Goal: Task Accomplishment & Management: Use online tool/utility

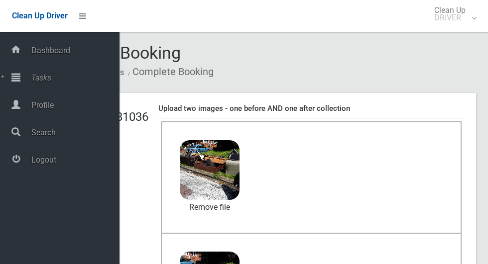
scroll to position [10, 0]
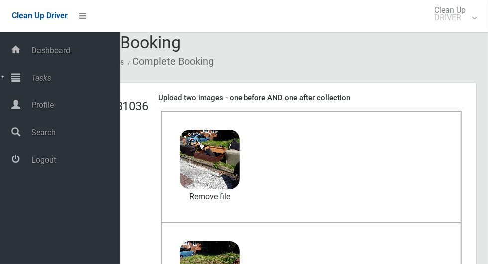
click at [46, 162] on span "Logout" at bounding box center [73, 159] width 91 height 9
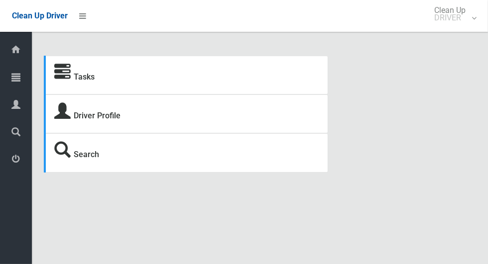
click at [12, 78] on icon at bounding box center [15, 77] width 9 height 20
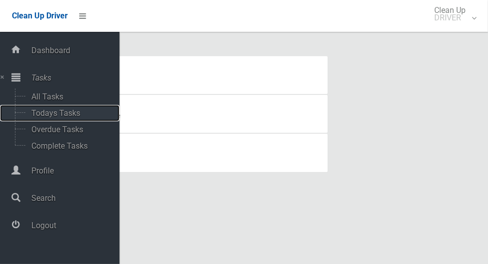
click at [40, 118] on span "Todays Tasks" at bounding box center [69, 112] width 83 height 9
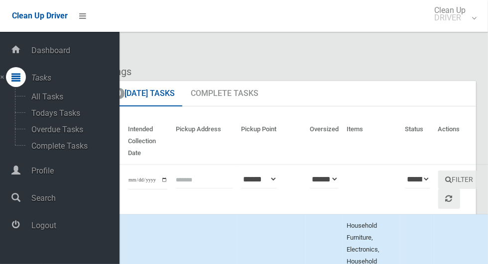
click at [37, 176] on span "Profile" at bounding box center [73, 170] width 91 height 9
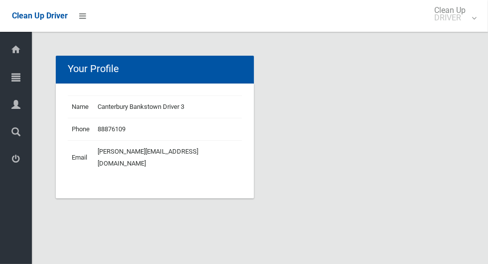
click at [12, 84] on icon at bounding box center [15, 77] width 9 height 20
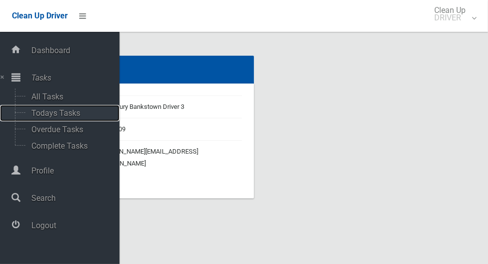
click at [42, 112] on span "Todays Tasks" at bounding box center [69, 112] width 83 height 9
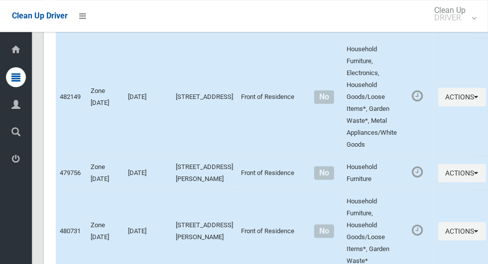
scroll to position [4937, 0]
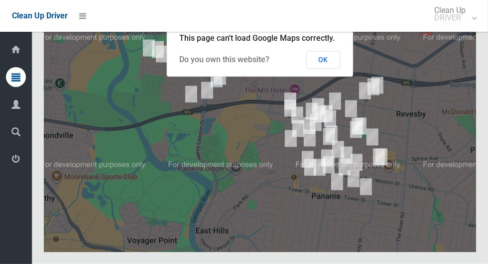
click at [327, 69] on button "OK" at bounding box center [323, 60] width 34 height 18
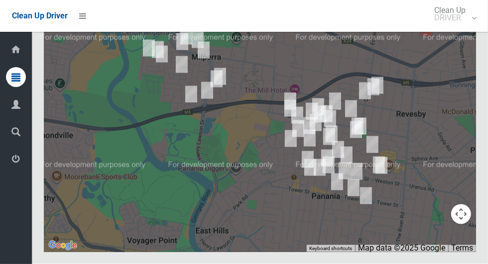
click at [461, 122] on div at bounding box center [260, 127] width 432 height 249
click at [461, 28] on button "Toggle fullscreen view" at bounding box center [461, 18] width 20 height 20
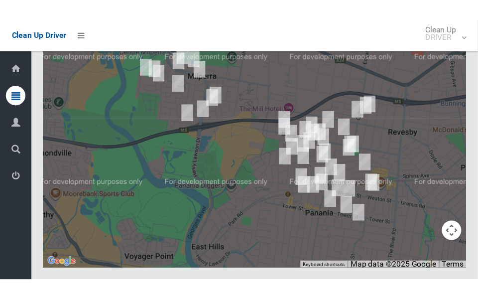
scroll to position [4898, 0]
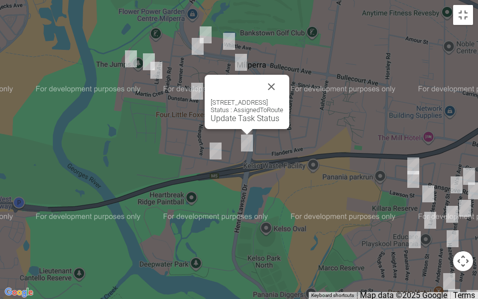
click at [283, 82] on button "Close" at bounding box center [271, 87] width 24 height 24
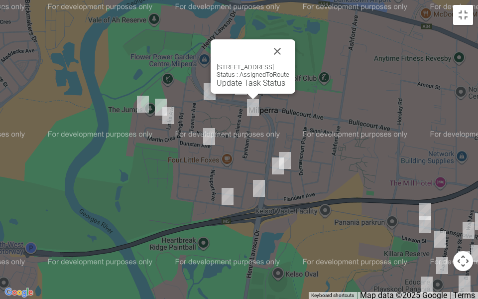
click at [289, 55] on button "Close" at bounding box center [277, 51] width 24 height 24
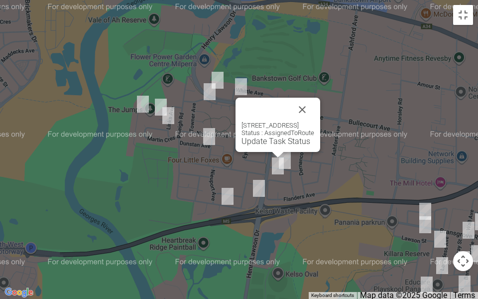
click at [314, 99] on button "Close" at bounding box center [302, 110] width 24 height 24
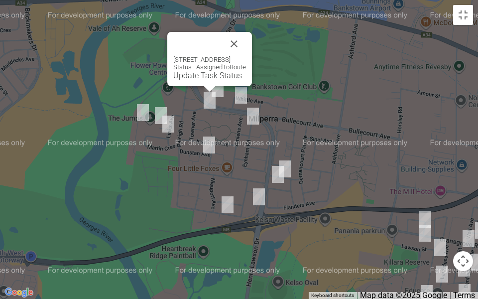
click at [246, 33] on button "Close" at bounding box center [234, 44] width 24 height 24
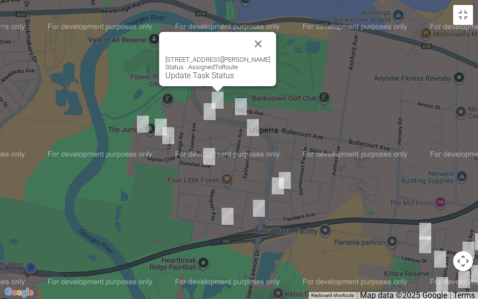
click at [262, 41] on button "Close" at bounding box center [258, 44] width 24 height 24
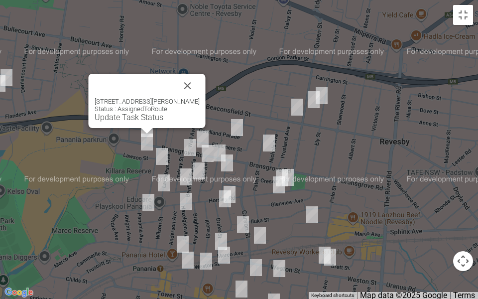
click at [185, 89] on button "Close" at bounding box center [188, 86] width 24 height 24
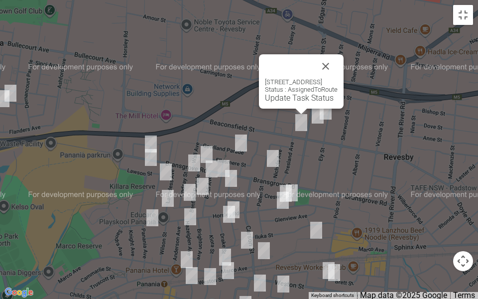
click at [337, 64] on button "Close" at bounding box center [326, 66] width 24 height 24
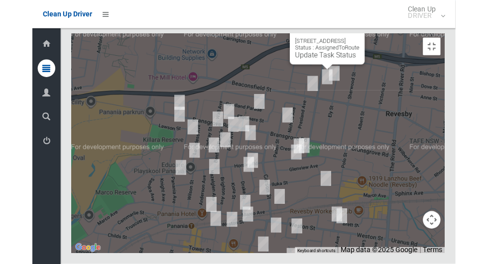
scroll to position [4875, 0]
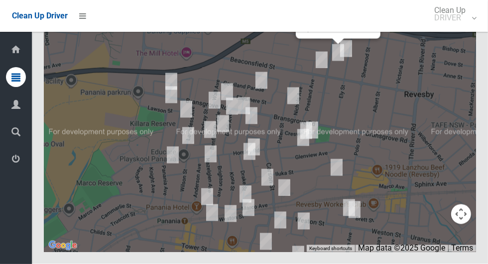
click at [474, 106] on div "77 Queen Street, REVESBY NSW 2212 Status : AssignedToRoute Update Task Status" at bounding box center [260, 127] width 432 height 249
click at [461, 28] on button "Toggle fullscreen view" at bounding box center [461, 18] width 20 height 20
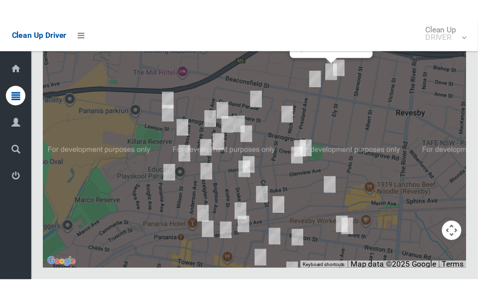
scroll to position [4898, 0]
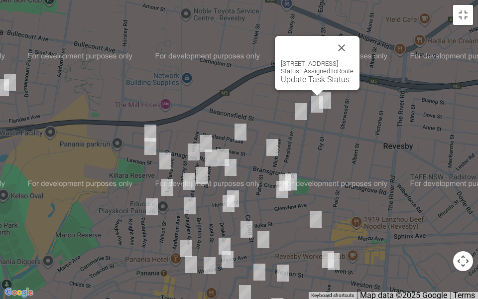
click at [353, 36] on button "Close" at bounding box center [341, 48] width 24 height 24
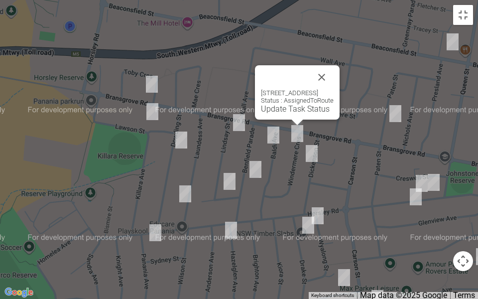
click at [333, 71] on button "Close" at bounding box center [322, 77] width 24 height 24
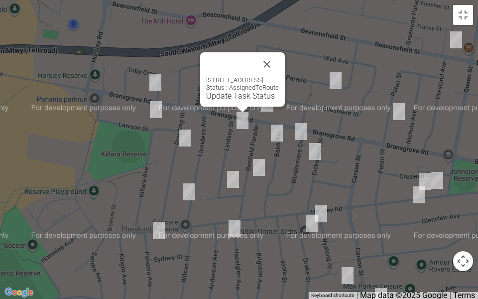
click at [279, 54] on button "Close" at bounding box center [267, 64] width 24 height 24
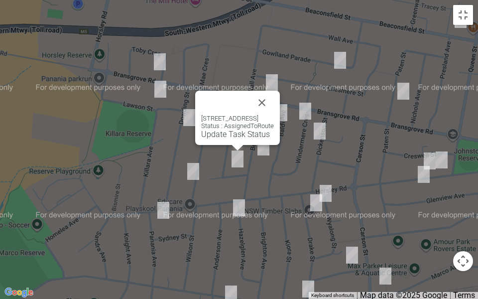
click at [274, 94] on button "Close" at bounding box center [262, 103] width 24 height 24
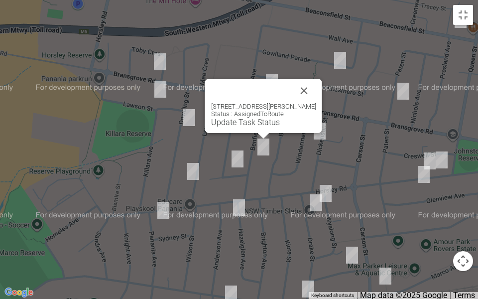
click at [314, 86] on button "Close" at bounding box center [304, 91] width 24 height 24
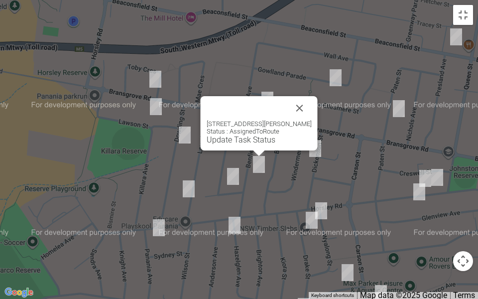
click at [312, 100] on button "Close" at bounding box center [300, 108] width 24 height 24
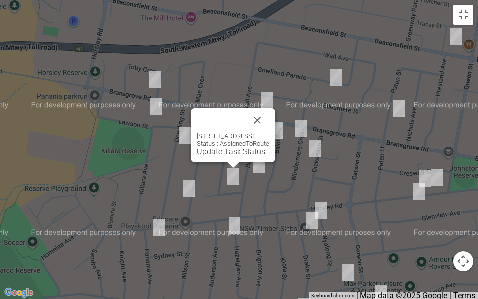
click at [265, 123] on button "Close" at bounding box center [257, 120] width 24 height 24
click at [266, 123] on button "Close" at bounding box center [257, 120] width 24 height 24
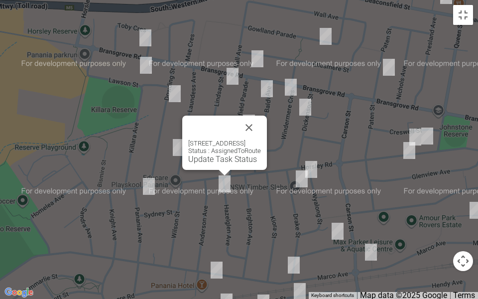
click at [261, 119] on button "Close" at bounding box center [249, 127] width 24 height 24
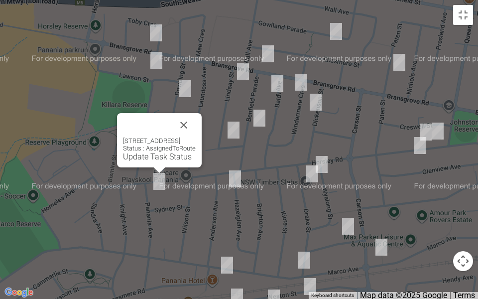
click at [196, 120] on button "Close" at bounding box center [184, 125] width 24 height 24
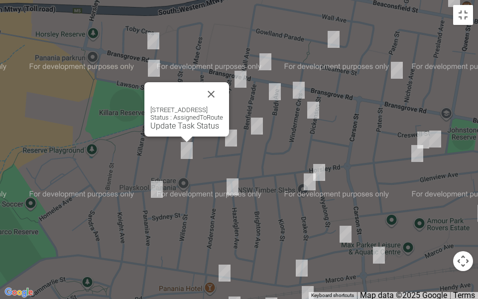
click at [223, 87] on button "Close" at bounding box center [211, 94] width 24 height 24
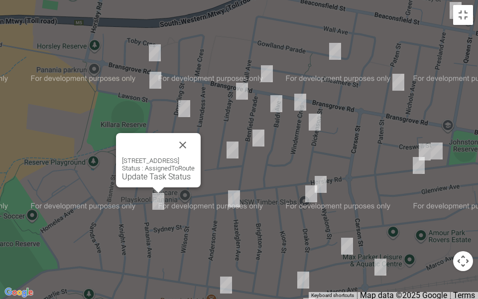
click at [195, 146] on button "Close" at bounding box center [183, 145] width 24 height 24
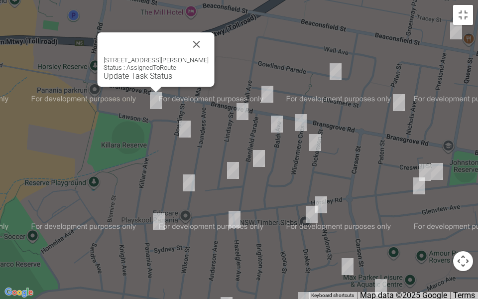
click at [204, 41] on button "Close" at bounding box center [197, 44] width 24 height 24
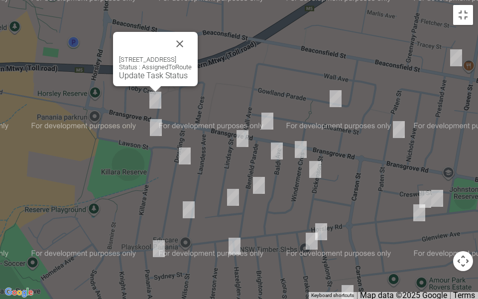
click at [192, 39] on button "Close" at bounding box center [180, 44] width 24 height 24
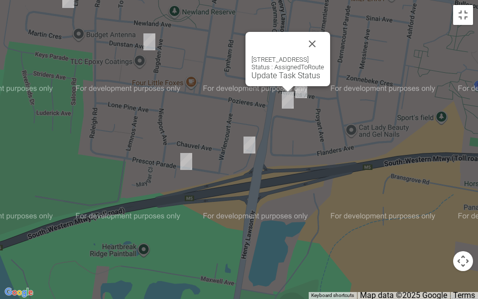
click at [324, 35] on button "Close" at bounding box center [312, 44] width 24 height 24
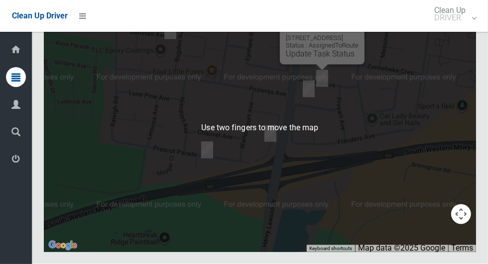
scroll to position [4844, 0]
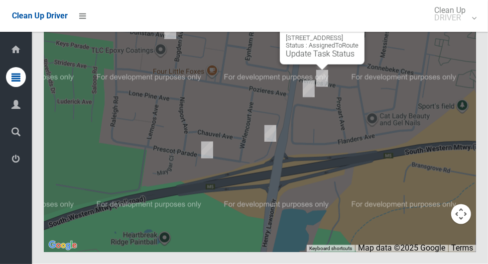
click at [463, 28] on button "Toggle fullscreen view" at bounding box center [461, 18] width 20 height 20
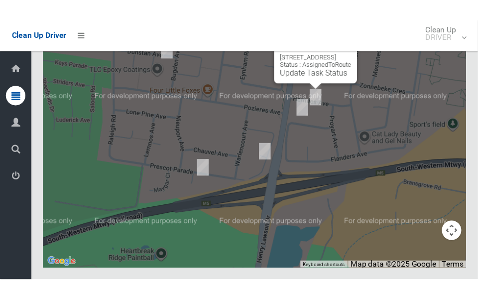
scroll to position [4868, 0]
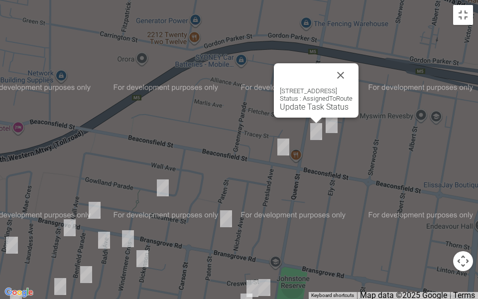
click at [352, 65] on button "Close" at bounding box center [340, 75] width 24 height 24
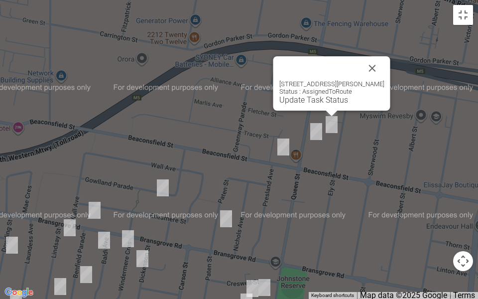
click at [318, 98] on link "Update Task Status" at bounding box center [313, 99] width 69 height 9
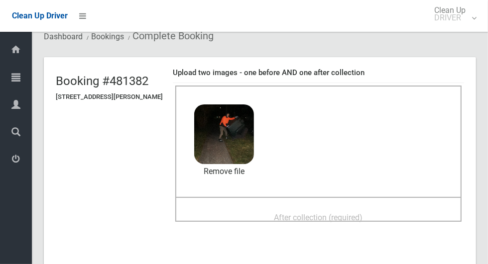
scroll to position [41, 0]
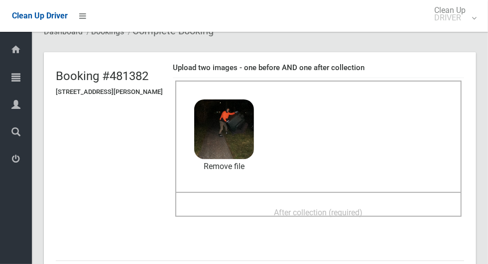
click at [329, 208] on span "After collection (required)" at bounding box center [318, 212] width 89 height 9
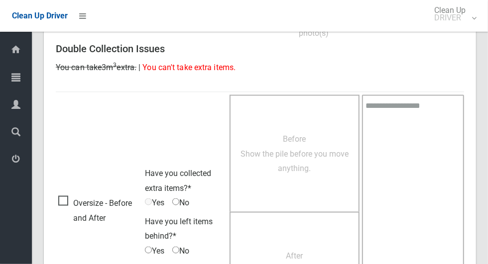
scroll to position [814, 0]
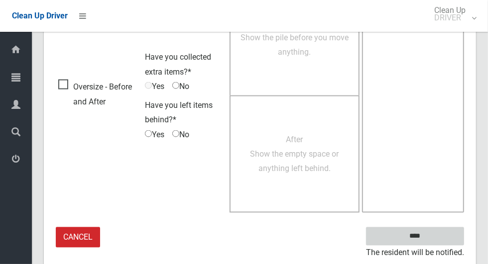
click at [432, 242] on input "****" at bounding box center [415, 236] width 98 height 18
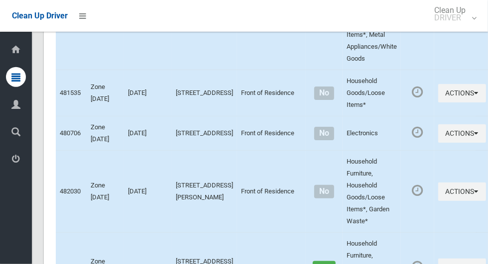
scroll to position [4937, 0]
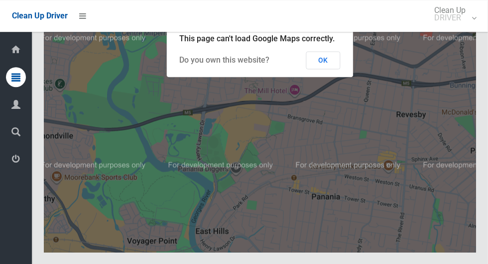
click at [324, 69] on button "OK" at bounding box center [323, 60] width 34 height 18
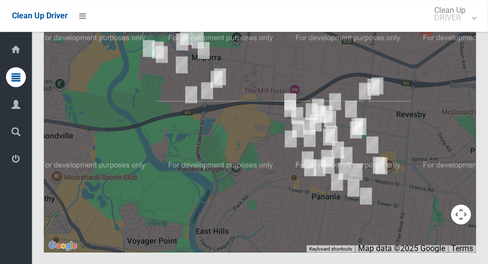
click at [461, 28] on button "Toggle fullscreen view" at bounding box center [461, 18] width 20 height 20
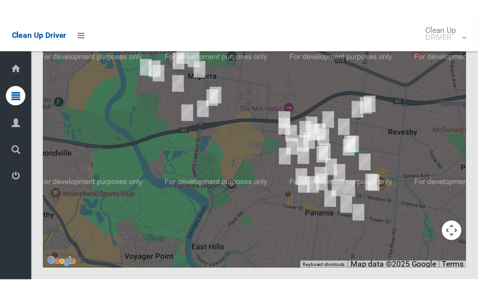
scroll to position [4900, 0]
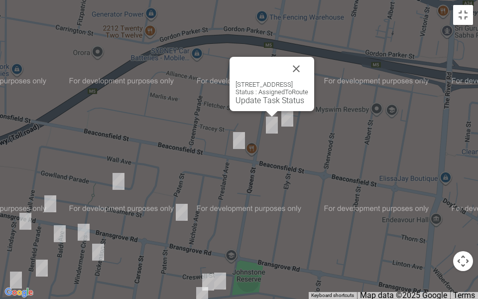
click at [266, 102] on link "Update Task Status" at bounding box center [269, 100] width 69 height 9
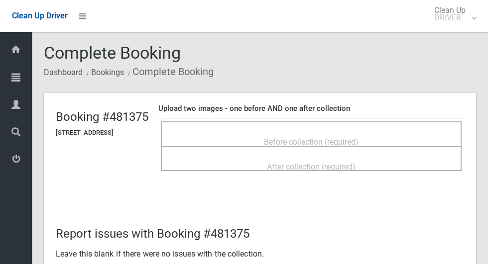
scroll to position [53, 0]
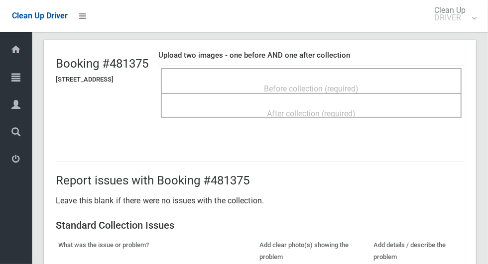
click at [356, 86] on span "Before collection (required)" at bounding box center [311, 88] width 95 height 9
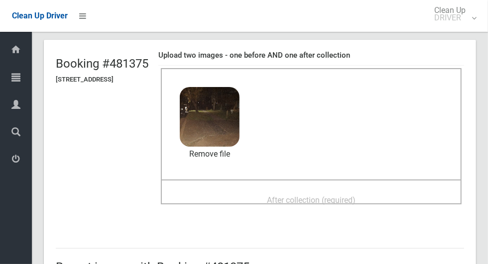
click at [326, 54] on h4 "Upload two images - one before AND one after collection" at bounding box center [311, 55] width 306 height 8
click at [324, 57] on h4 "Upload two images - one before AND one after collection" at bounding box center [311, 55] width 306 height 8
click at [319, 59] on h4 "Upload two images - one before AND one after collection" at bounding box center [311, 55] width 306 height 8
click at [329, 196] on span "After collection (required)" at bounding box center [311, 200] width 89 height 9
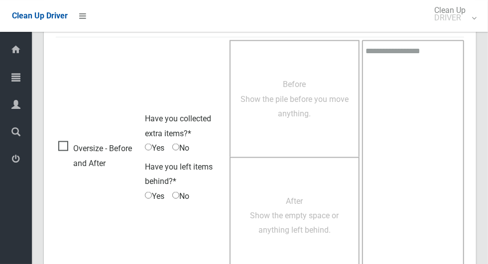
scroll to position [814, 0]
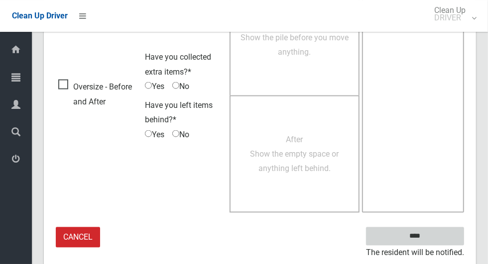
click at [419, 236] on input "****" at bounding box center [415, 236] width 98 height 18
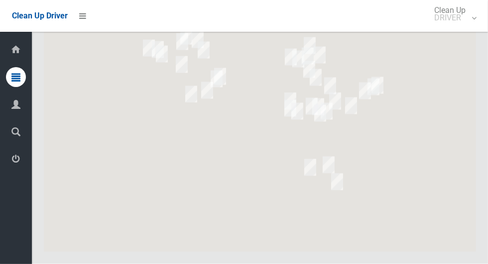
scroll to position [4863, 0]
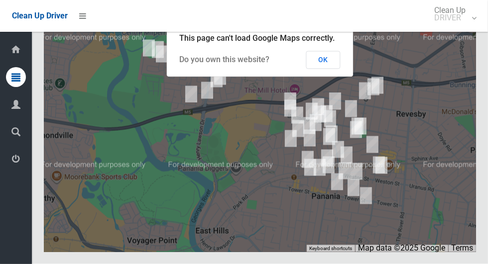
click at [327, 69] on button "OK" at bounding box center [323, 60] width 34 height 18
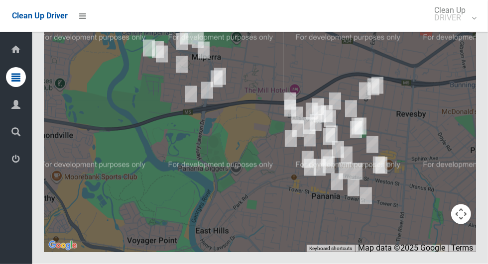
click at [463, 28] on button "Toggle fullscreen view" at bounding box center [461, 18] width 20 height 20
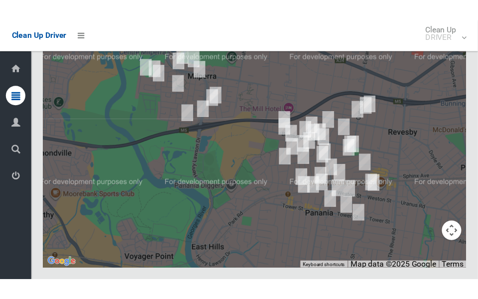
scroll to position [4887, 0]
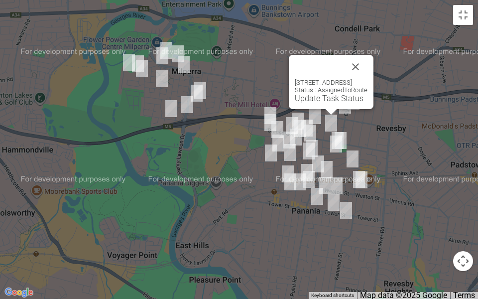
click at [367, 74] on button "Close" at bounding box center [355, 67] width 24 height 24
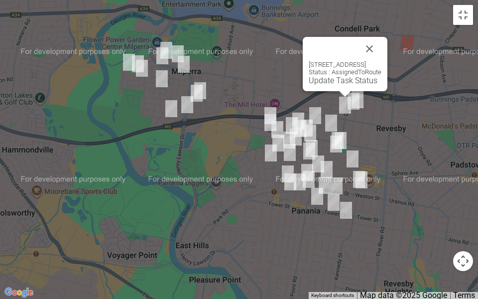
click at [313, 82] on link "Update Task Status" at bounding box center [343, 80] width 69 height 9
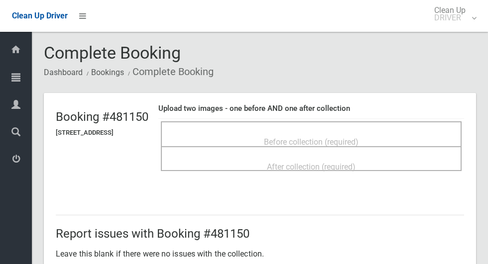
click at [345, 132] on div "Before collection (required)" at bounding box center [311, 141] width 279 height 18
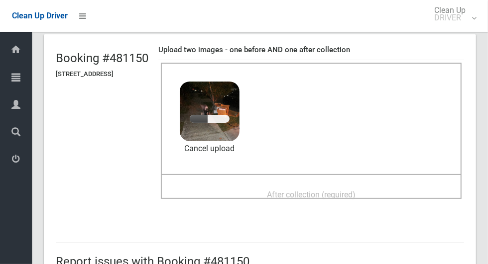
scroll to position [58, 0]
click at [318, 195] on span "After collection (required)" at bounding box center [311, 195] width 89 height 9
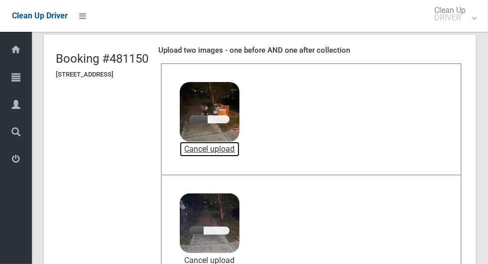
click at [239, 151] on link "Cancel upload" at bounding box center [210, 149] width 60 height 15
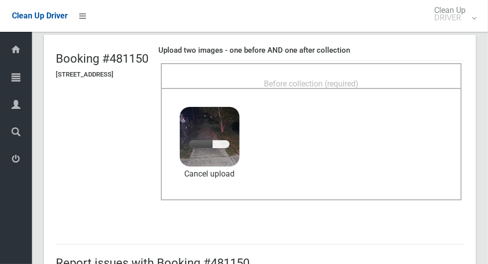
click at [328, 74] on div "Before collection (required)" at bounding box center [311, 83] width 279 height 18
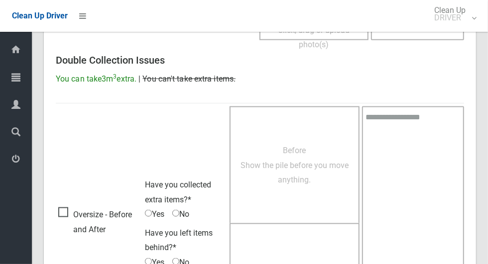
scroll to position [814, 0]
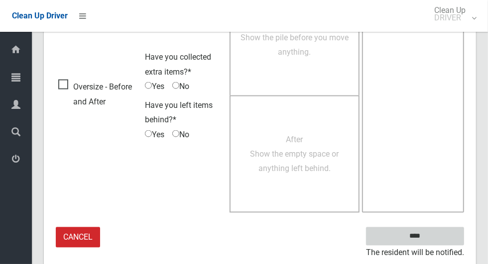
click at [454, 228] on input "****" at bounding box center [415, 236] width 98 height 18
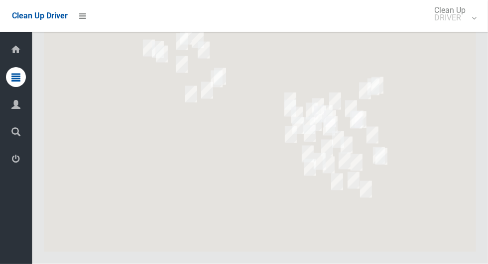
scroll to position [4887, 0]
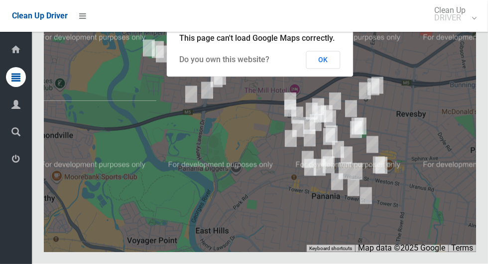
click at [329, 69] on button "OK" at bounding box center [323, 60] width 34 height 18
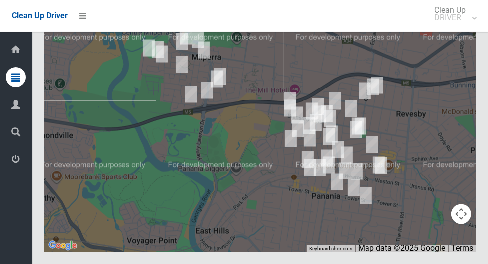
click at [466, 108] on div at bounding box center [260, 127] width 432 height 249
click at [465, 28] on button "Toggle fullscreen view" at bounding box center [461, 18] width 20 height 20
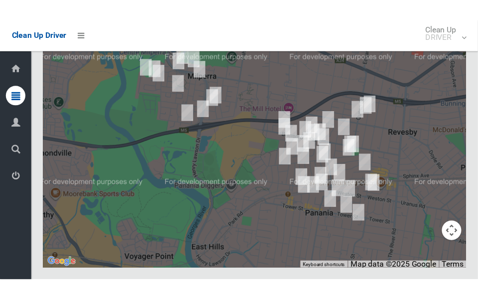
scroll to position [4911, 0]
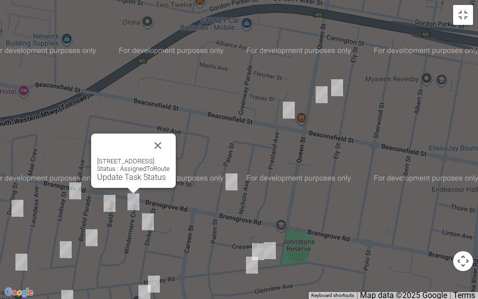
click at [170, 133] on button "Close" at bounding box center [158, 145] width 24 height 24
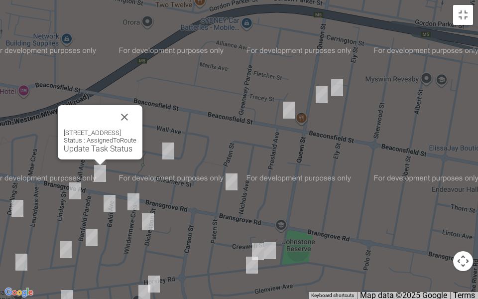
click at [85, 142] on div "192 Bransgrove Road, PANANIA NSW 2213 Status : AssignedToRoute Update Task Stat…" at bounding box center [100, 141] width 73 height 24
click at [82, 150] on link "Update Task Status" at bounding box center [98, 148] width 69 height 9
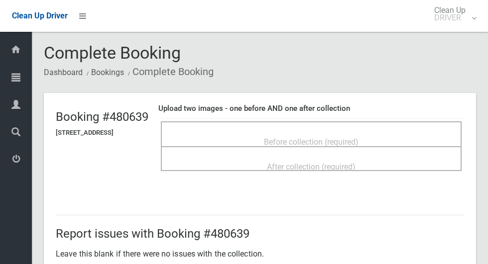
click at [324, 137] on span "Before collection (required)" at bounding box center [311, 141] width 95 height 9
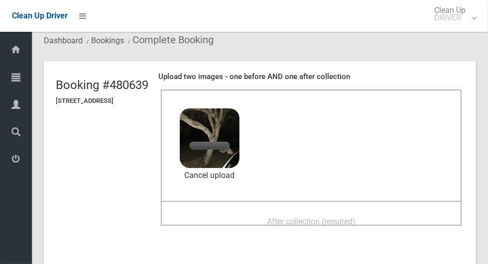
scroll to position [41, 0]
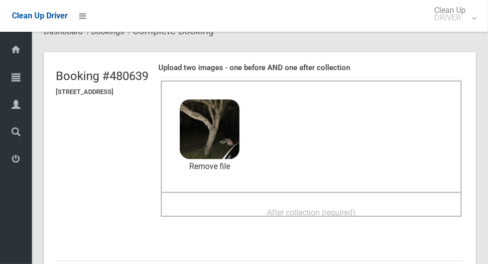
click at [346, 208] on span "After collection (required)" at bounding box center [311, 212] width 89 height 9
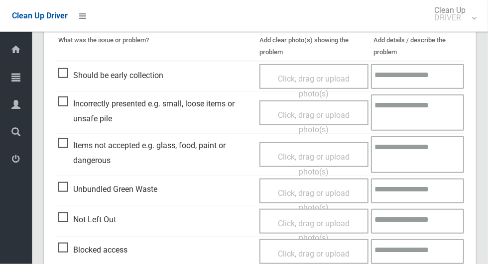
scroll to position [814, 0]
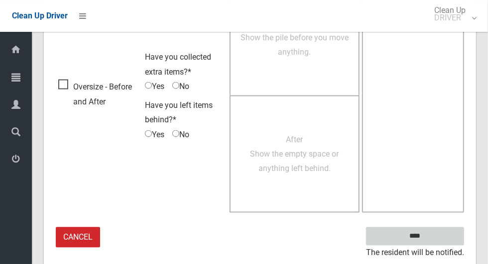
click at [434, 236] on input "****" at bounding box center [415, 236] width 98 height 18
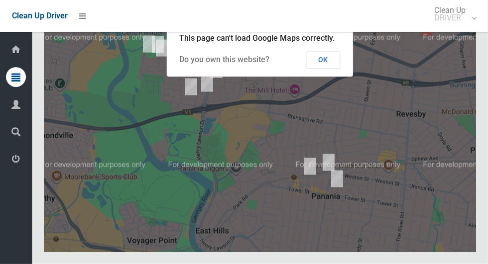
scroll to position [4898, 0]
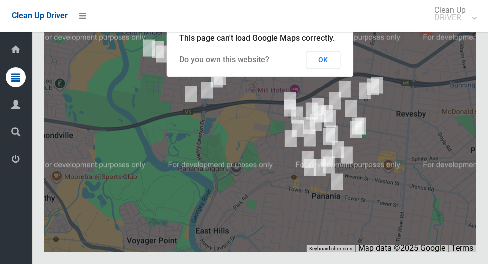
click at [322, 69] on button "OK" at bounding box center [323, 60] width 34 height 18
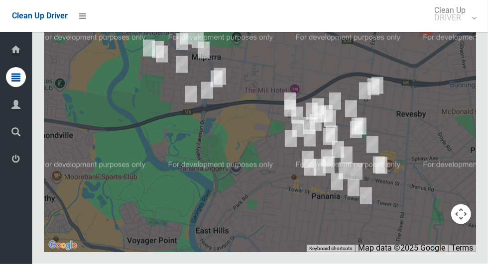
click at [459, 28] on button "Toggle fullscreen view" at bounding box center [461, 18] width 20 height 20
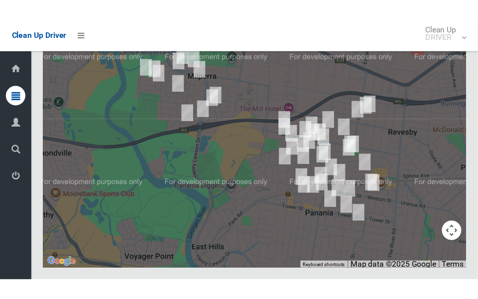
scroll to position [4922, 0]
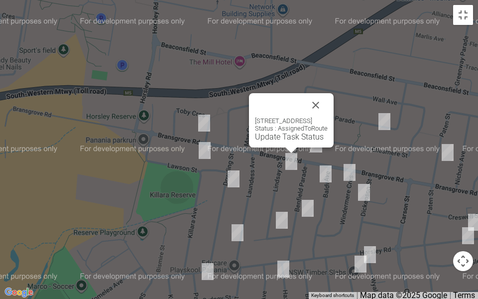
click at [273, 141] on div "1 Lindsay Street, PANANIA NSW 2213 Status : AssignedToRoute Update Task Status" at bounding box center [291, 120] width 85 height 54
click at [285, 141] on div "1 Lindsay Street, PANANIA NSW 2213 Status : AssignedToRoute Update Task Status" at bounding box center [291, 120] width 85 height 54
click at [279, 136] on link "Update Task Status" at bounding box center [289, 136] width 69 height 9
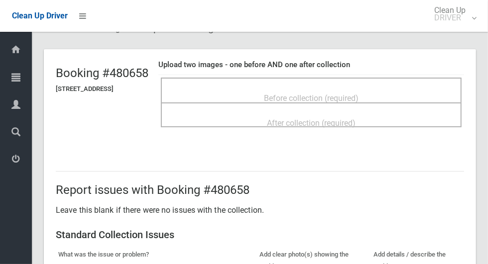
scroll to position [45, 0]
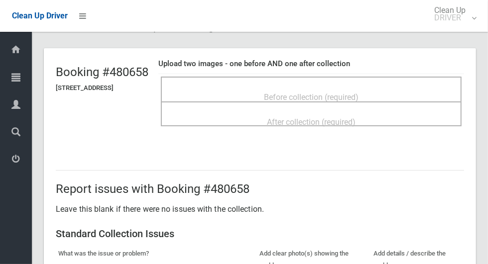
click at [354, 88] on div "Before collection (required)" at bounding box center [311, 97] width 279 height 18
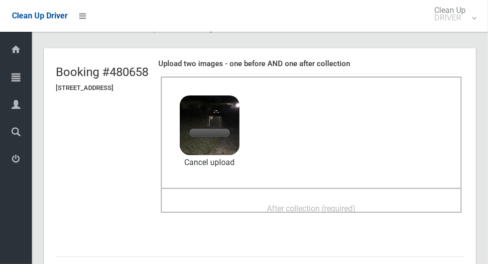
click at [324, 208] on span "After collection (required)" at bounding box center [311, 208] width 89 height 9
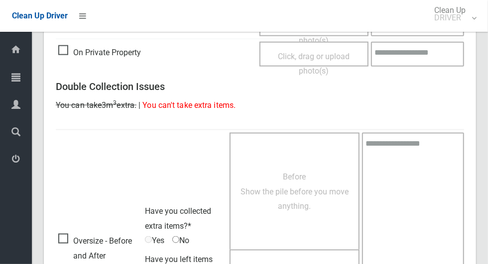
scroll to position [814, 0]
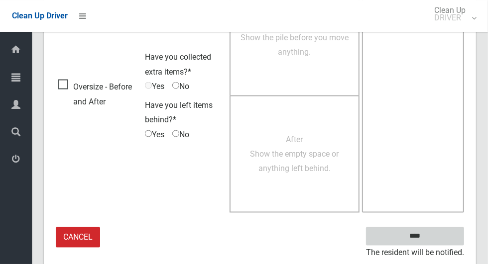
click at [432, 242] on input "****" at bounding box center [415, 236] width 98 height 18
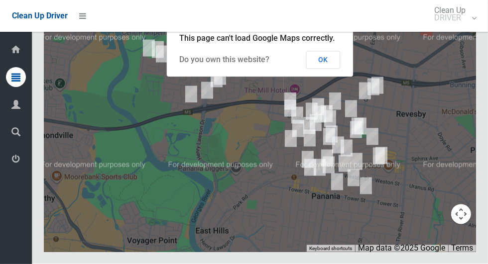
scroll to position [4892, 0]
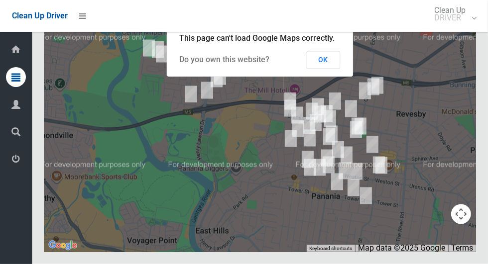
click at [325, 69] on button "OK" at bounding box center [323, 60] width 34 height 18
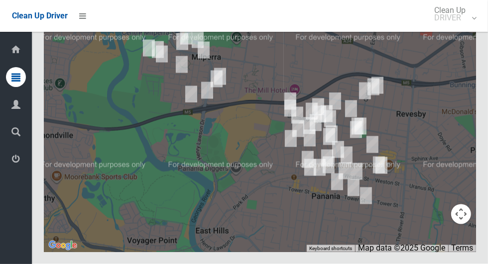
click at [463, 28] on button "Toggle fullscreen view" at bounding box center [461, 18] width 20 height 20
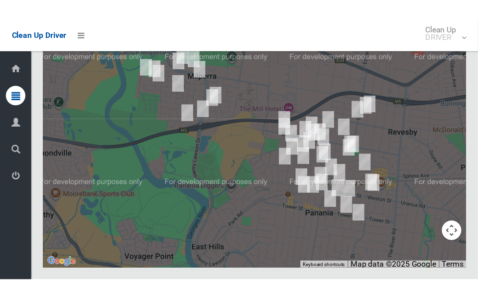
scroll to position [4916, 0]
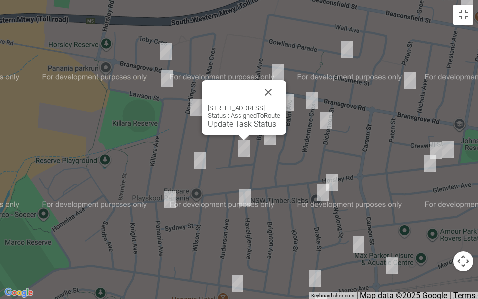
click at [241, 126] on link "Update Task Status" at bounding box center [242, 123] width 69 height 9
click at [234, 118] on div "6 Matts Avenue, PANANIA NSW 2213 Status : AssignedToRoute Update Task Status" at bounding box center [244, 116] width 73 height 24
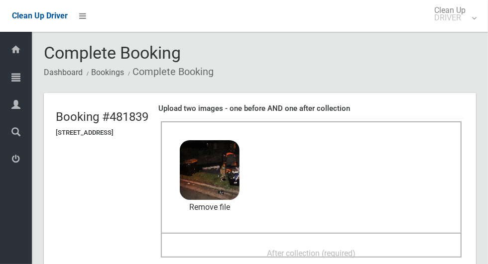
scroll to position [31, 0]
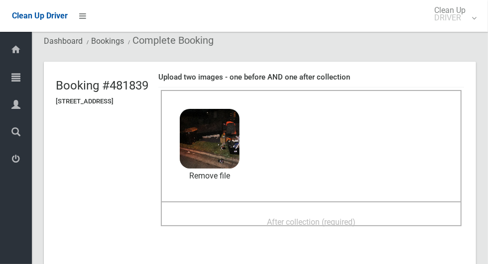
click at [337, 217] on span "After collection (required)" at bounding box center [311, 221] width 89 height 9
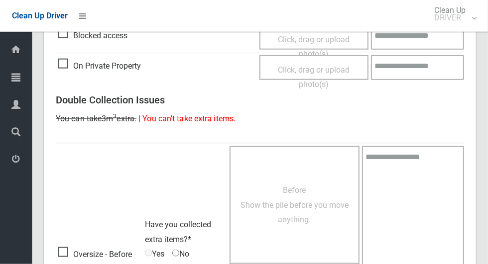
scroll to position [814, 0]
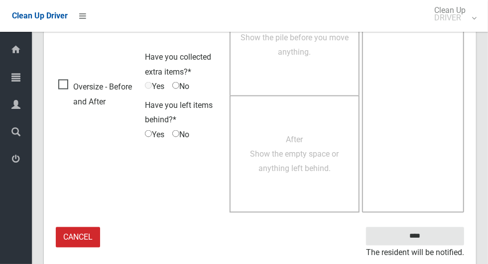
click at [417, 246] on small "The resident will be notified." at bounding box center [415, 253] width 98 height 15
click at [421, 235] on input "****" at bounding box center [415, 236] width 98 height 18
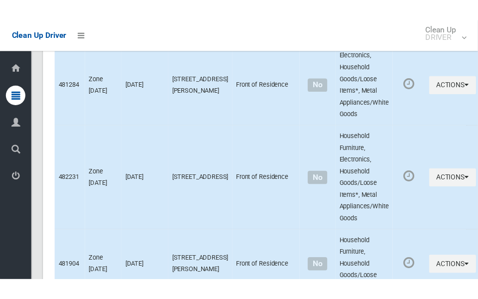
scroll to position [4937, 0]
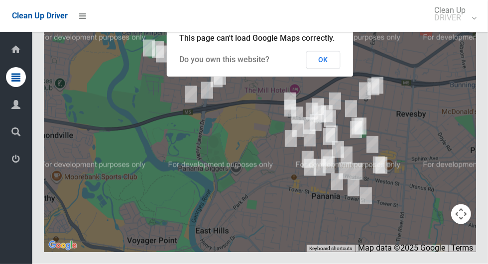
click at [326, 69] on button "OK" at bounding box center [323, 60] width 34 height 18
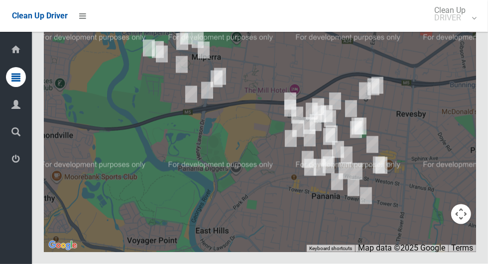
click at [451, 28] on button "Toggle fullscreen view" at bounding box center [461, 18] width 20 height 20
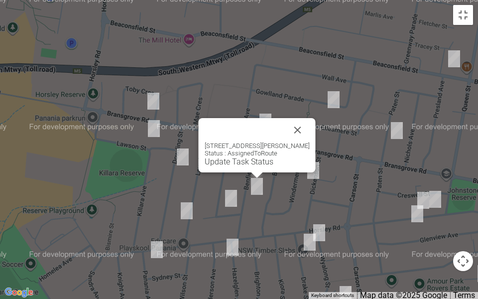
click at [240, 161] on link "Update Task Status" at bounding box center [239, 161] width 69 height 9
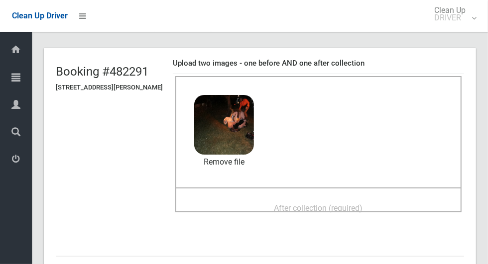
scroll to position [78, 0]
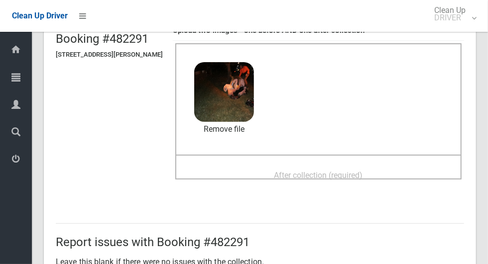
click at [330, 172] on span "After collection (required)" at bounding box center [318, 175] width 89 height 9
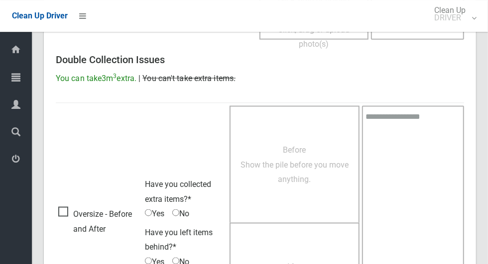
scroll to position [814, 0]
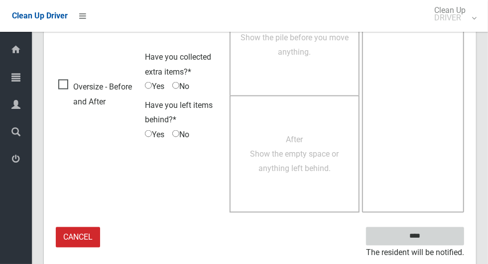
click at [432, 233] on input "****" at bounding box center [415, 236] width 98 height 18
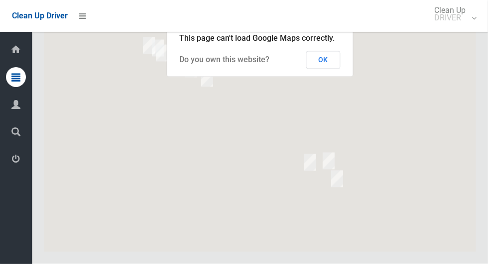
scroll to position [4868, 0]
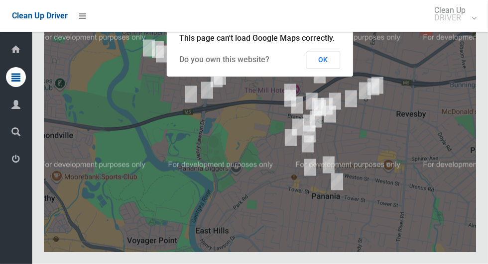
click at [327, 69] on button "OK" at bounding box center [323, 60] width 34 height 18
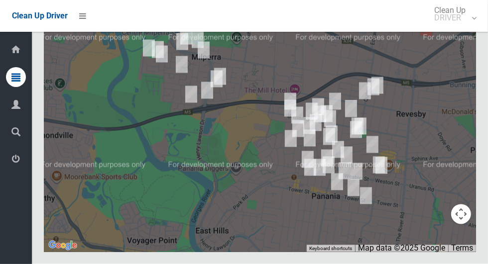
click at [463, 28] on button "Toggle fullscreen view" at bounding box center [461, 18] width 20 height 20
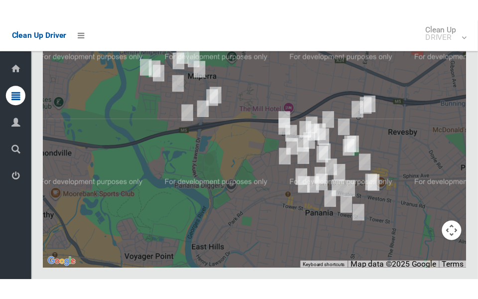
scroll to position [4892, 0]
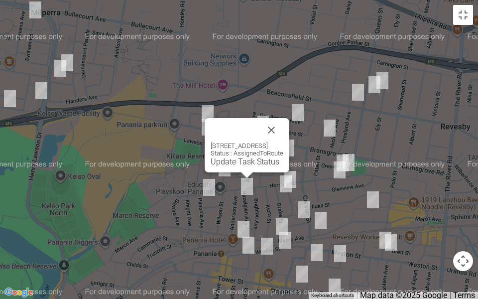
click at [283, 121] on button "Close" at bounding box center [271, 130] width 24 height 24
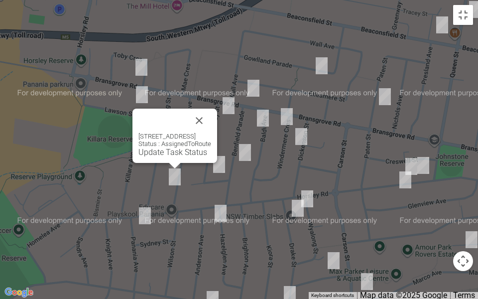
click at [170, 150] on link "Update Task Status" at bounding box center [172, 151] width 69 height 9
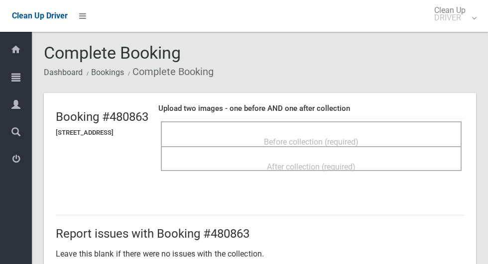
click at [344, 124] on div "Before collection (required)" at bounding box center [311, 133] width 301 height 25
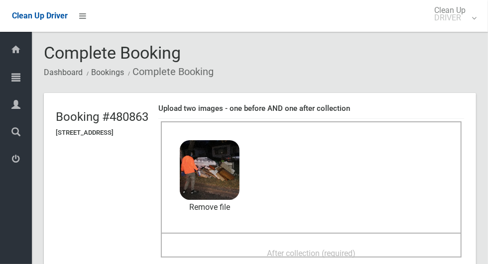
scroll to position [77, 0]
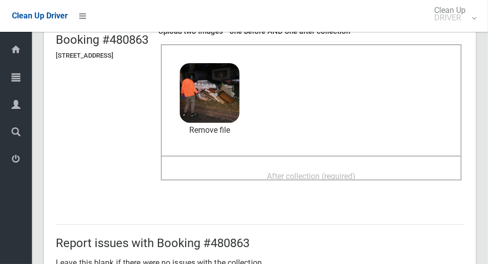
click at [336, 181] on span "After collection (required)" at bounding box center [311, 176] width 89 height 9
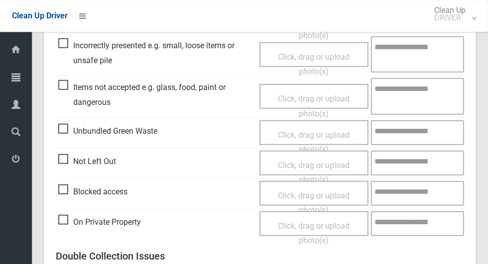
scroll to position [814, 0]
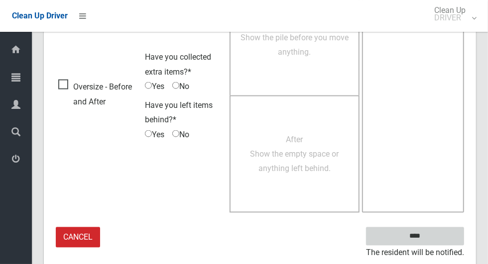
click at [437, 231] on input "****" at bounding box center [415, 236] width 98 height 18
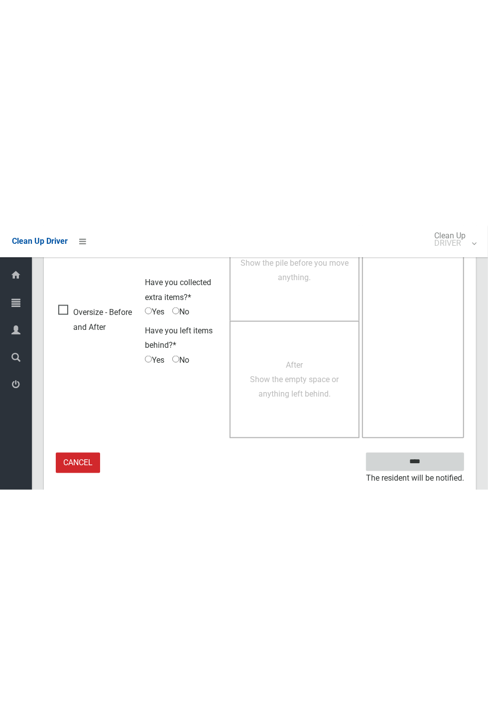
scroll to position [392, 0]
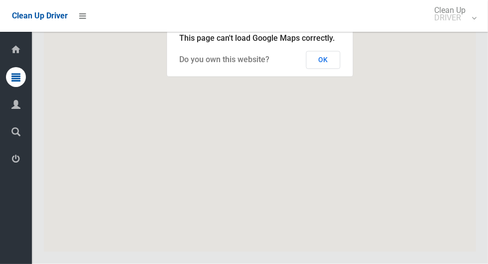
scroll to position [4873, 0]
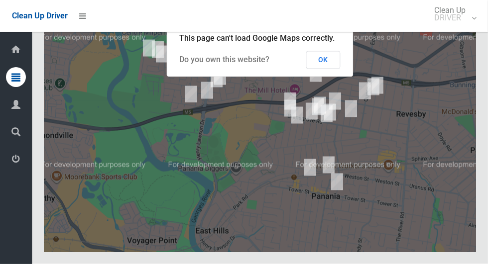
click at [321, 43] on span "This page can't load Google Maps correctly." at bounding box center [257, 37] width 155 height 9
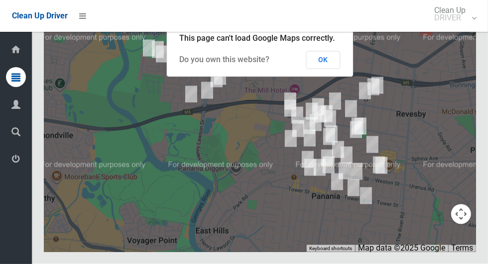
click at [322, 69] on button "OK" at bounding box center [323, 60] width 34 height 18
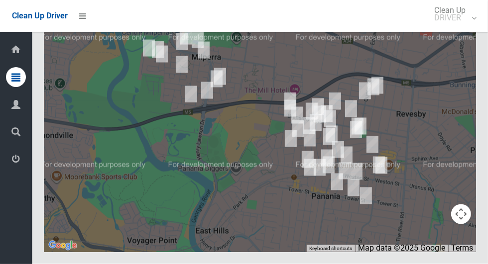
click at [459, 28] on button "Toggle fullscreen view" at bounding box center [461, 18] width 20 height 20
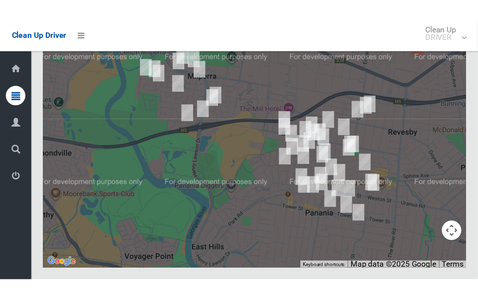
scroll to position [4896, 0]
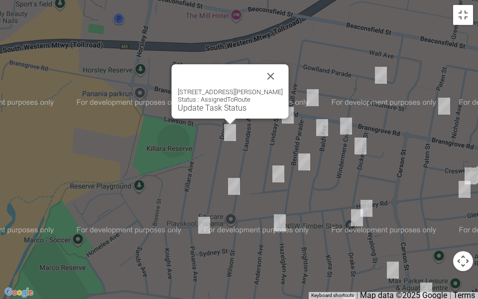
click at [207, 111] on link "Update Task Status" at bounding box center [212, 107] width 69 height 9
click at [206, 109] on link "Update Task Status" at bounding box center [212, 107] width 69 height 9
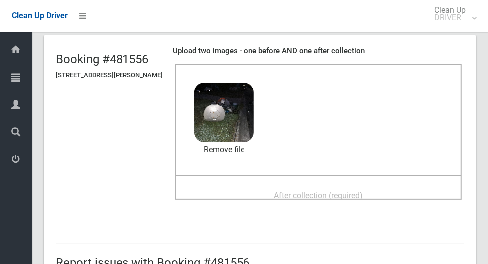
scroll to position [74, 0]
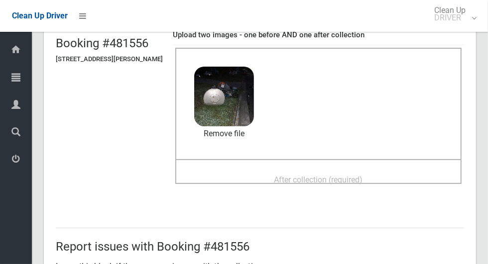
click at [329, 178] on span "After collection (required)" at bounding box center [318, 179] width 89 height 9
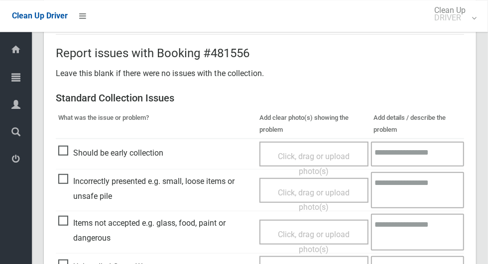
scroll to position [814, 0]
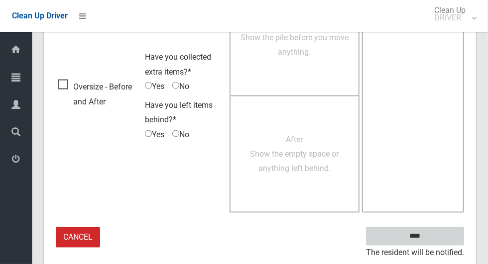
click at [432, 235] on input "****" at bounding box center [415, 236] width 98 height 18
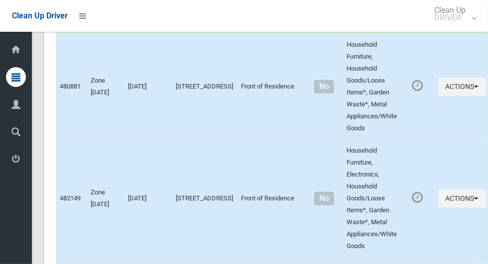
scroll to position [4937, 0]
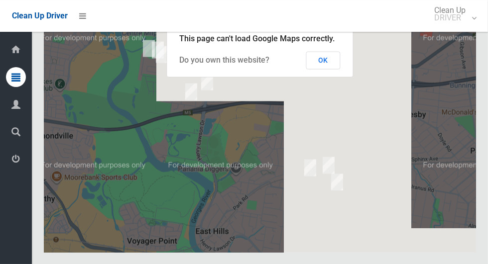
click at [329, 69] on button "OK" at bounding box center [323, 60] width 34 height 18
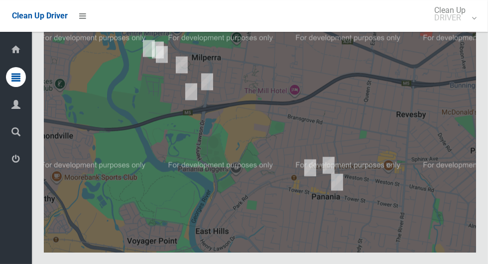
scroll to position [4879, 0]
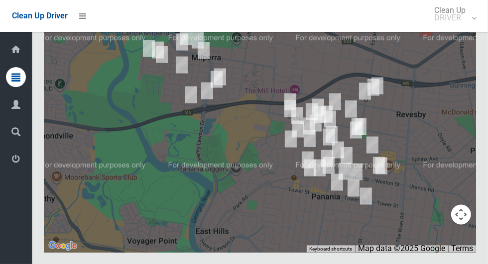
click at [462, 28] on button "Toggle fullscreen view" at bounding box center [461, 18] width 20 height 20
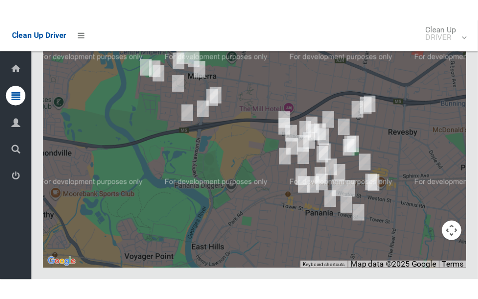
scroll to position [4902, 0]
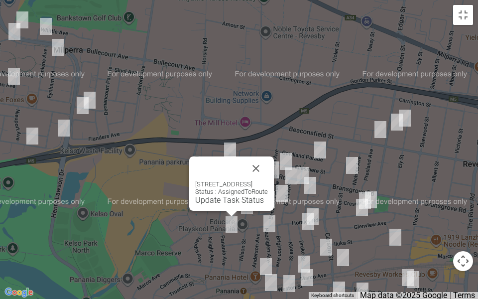
click at [268, 158] on button "Close" at bounding box center [256, 168] width 24 height 24
click at [224, 203] on link "Update Task Status" at bounding box center [229, 199] width 69 height 9
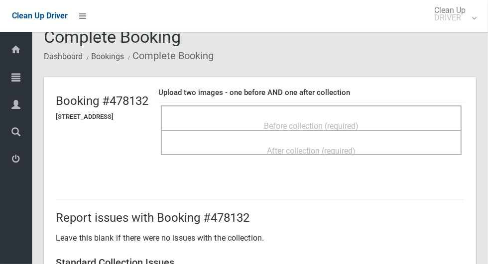
scroll to position [27, 0]
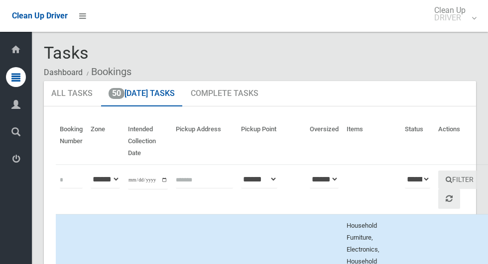
scroll to position [4891, 0]
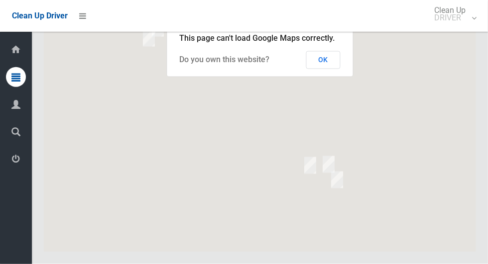
click at [325, 69] on button "OK" at bounding box center [323, 60] width 34 height 18
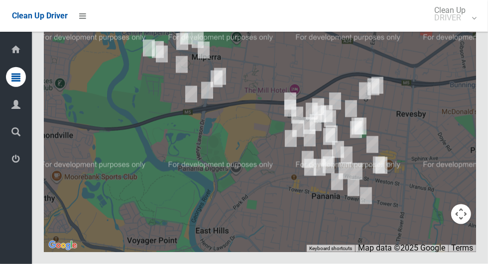
click at [469, 28] on button "Toggle fullscreen view" at bounding box center [461, 18] width 20 height 20
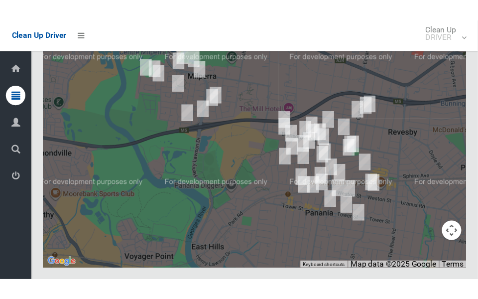
scroll to position [4915, 0]
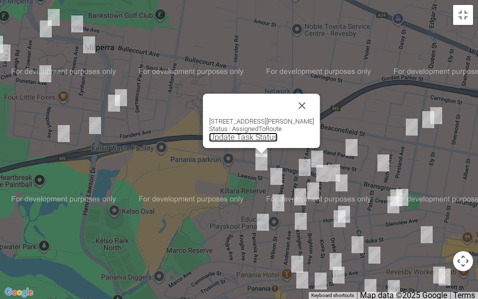
click at [245, 141] on link "Update Task Status" at bounding box center [243, 136] width 69 height 9
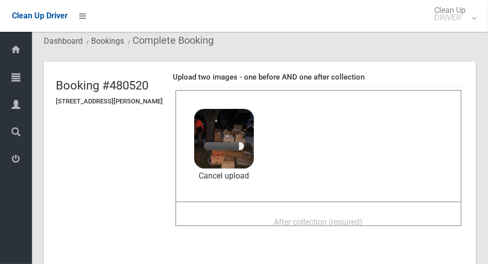
scroll to position [36, 0]
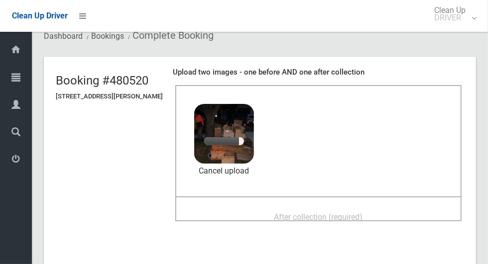
click at [320, 213] on span "After collection (required)" at bounding box center [318, 217] width 89 height 9
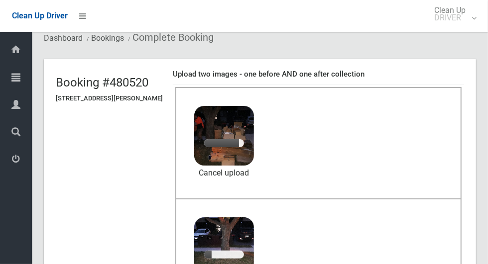
scroll to position [37, 0]
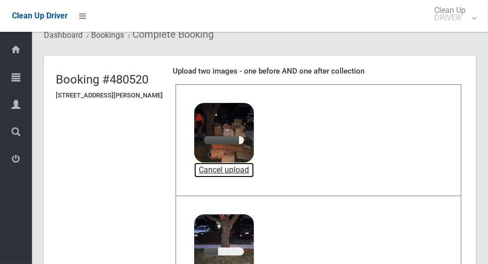
click at [222, 167] on link "Cancel upload" at bounding box center [224, 170] width 60 height 15
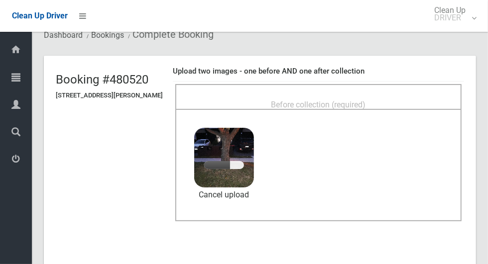
click at [289, 95] on div "Before collection (required)" at bounding box center [318, 104] width 264 height 18
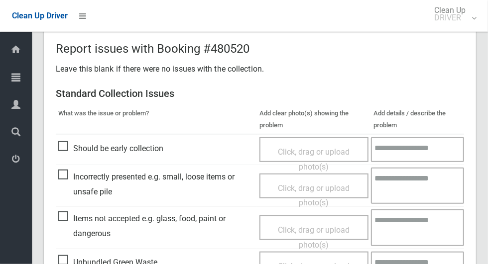
scroll to position [814, 0]
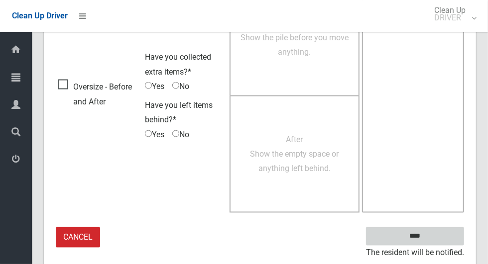
click at [432, 242] on input "****" at bounding box center [415, 236] width 98 height 18
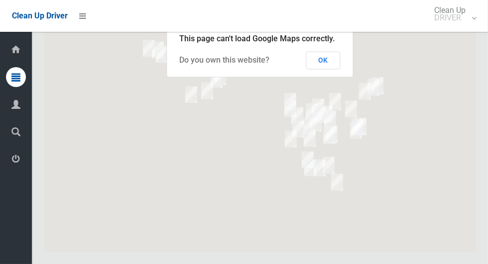
scroll to position [4854, 0]
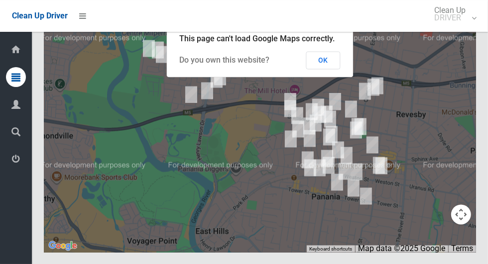
click at [457, 28] on button "Toggle fullscreen view" at bounding box center [461, 18] width 20 height 20
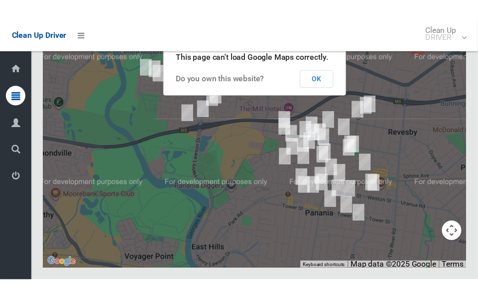
scroll to position [4878, 0]
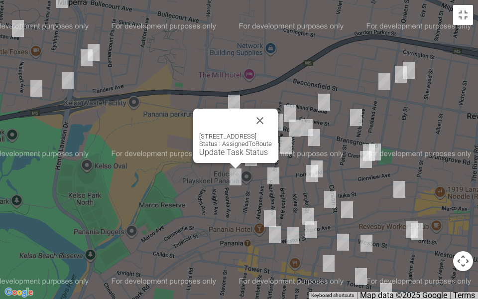
click at [223, 153] on link "Update Task Status" at bounding box center [233, 151] width 69 height 9
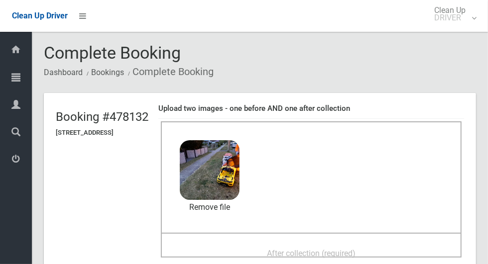
scroll to position [44, 0]
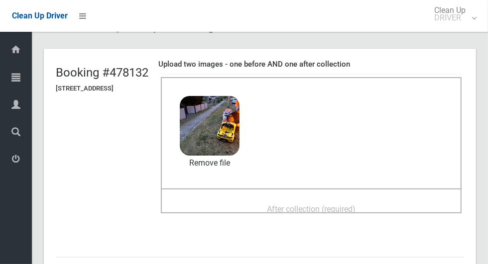
click at [319, 208] on span "After collection (required)" at bounding box center [311, 209] width 89 height 9
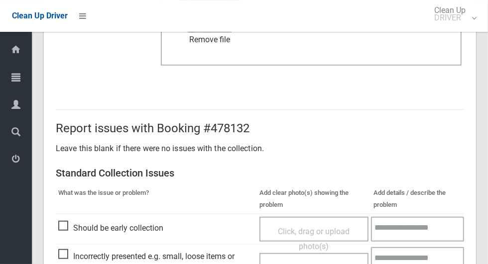
scroll to position [814, 0]
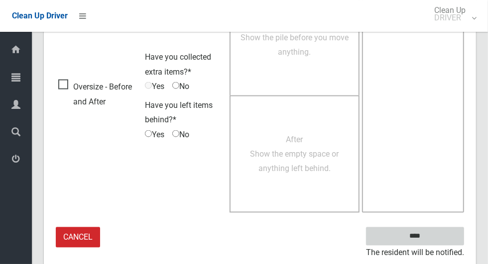
click at [422, 231] on input "****" at bounding box center [415, 236] width 98 height 18
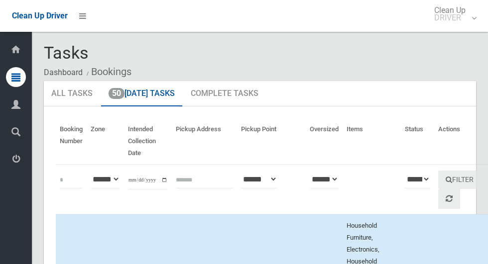
scroll to position [4900, 0]
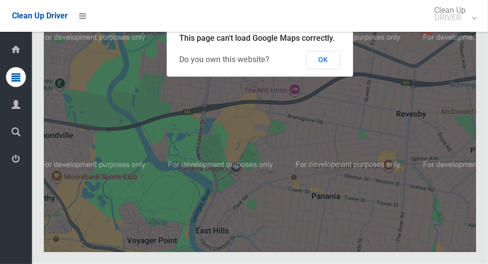
click at [335, 69] on button "OK" at bounding box center [323, 60] width 34 height 18
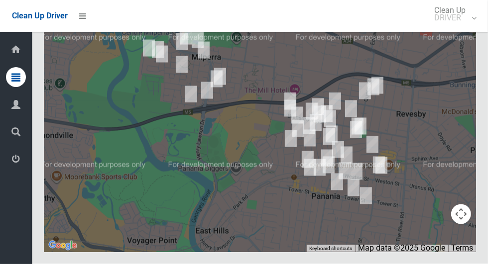
click at [464, 28] on button "Toggle fullscreen view" at bounding box center [461, 18] width 20 height 20
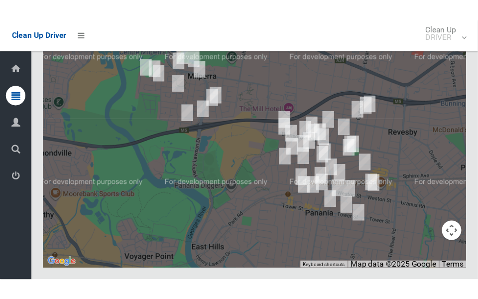
scroll to position [4913, 0]
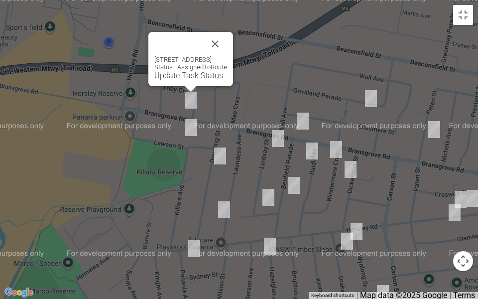
click at [167, 80] on div "224 Bransgrove Road, PANANIA NSW 2213 Status : AssignedToRoute Update Task Stat…" at bounding box center [190, 59] width 85 height 54
click at [162, 71] on link "Update Task Status" at bounding box center [188, 75] width 69 height 9
click at [165, 78] on link "Update Task Status" at bounding box center [188, 75] width 69 height 9
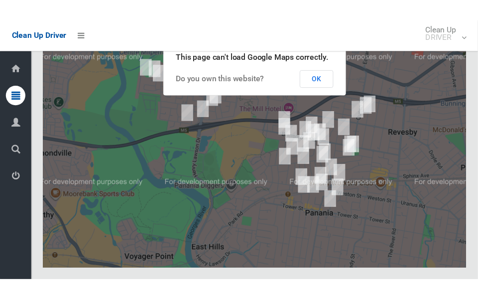
scroll to position [4934, 0]
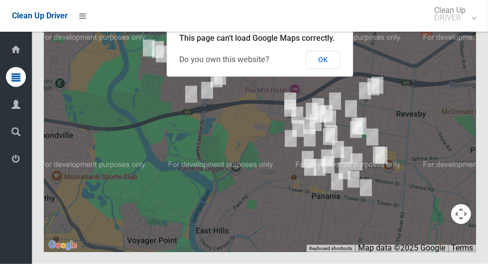
click at [325, 69] on button "OK" at bounding box center [323, 60] width 34 height 18
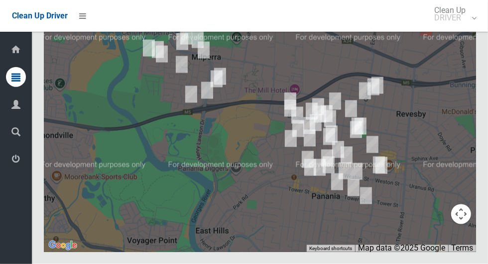
click at [461, 28] on button "Toggle fullscreen view" at bounding box center [461, 18] width 20 height 20
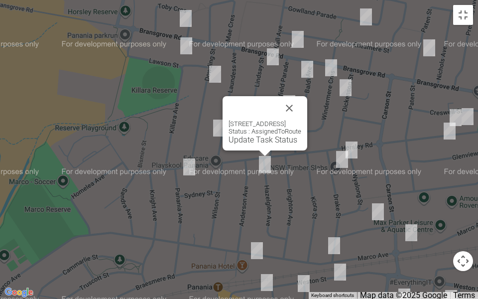
click at [307, 107] on div "4 Hazelglen Avenue, PANANIA NSW 2213 Status : AssignedToRoute Update Task Status" at bounding box center [264, 123] width 85 height 54
click at [301, 111] on button "Close" at bounding box center [289, 108] width 24 height 24
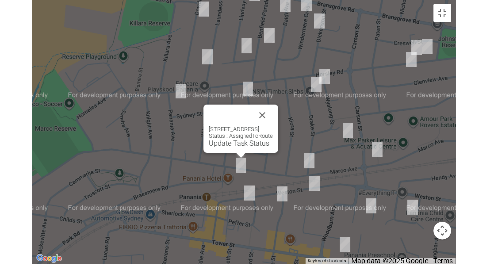
scroll to position [4910, 0]
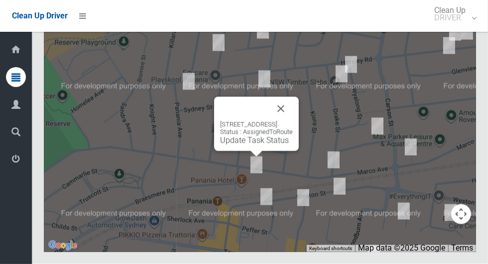
click at [293, 121] on button "Close" at bounding box center [281, 109] width 24 height 24
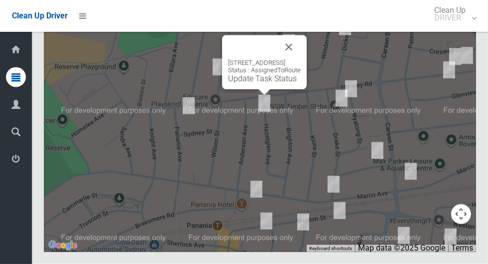
click at [300, 59] on button "Close" at bounding box center [289, 47] width 24 height 24
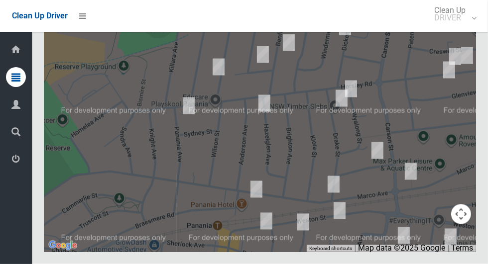
click at [463, 28] on button "Toggle fullscreen view" at bounding box center [461, 18] width 20 height 20
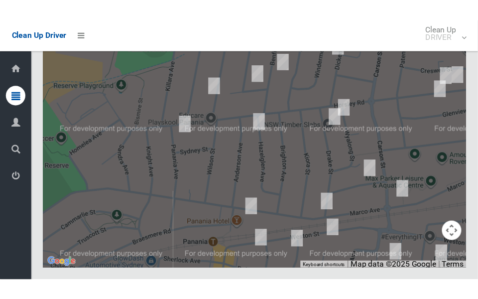
scroll to position [4934, 0]
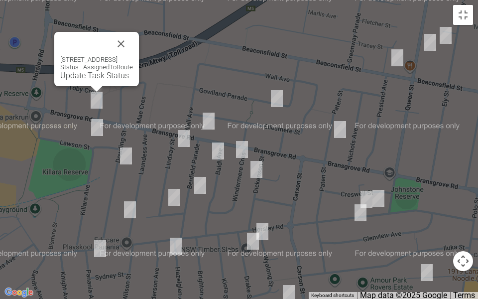
click at [82, 75] on link "Update Task Status" at bounding box center [94, 75] width 69 height 9
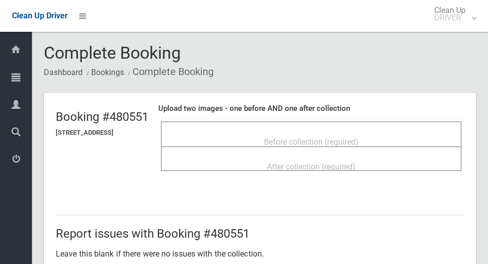
click at [388, 132] on div "Before collection (required)" at bounding box center [311, 141] width 279 height 18
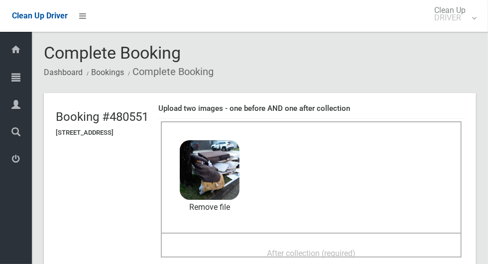
scroll to position [35, 0]
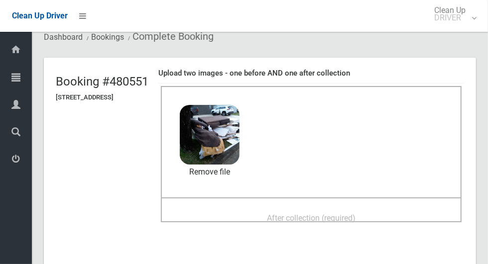
click at [318, 216] on span "After collection (required)" at bounding box center [311, 217] width 89 height 9
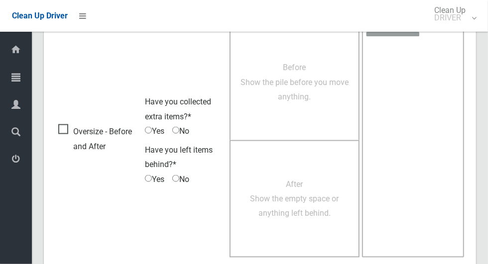
scroll to position [814, 0]
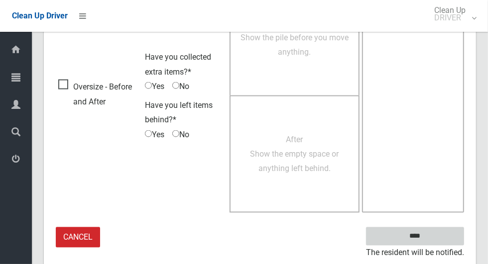
click at [432, 242] on input "****" at bounding box center [415, 236] width 98 height 18
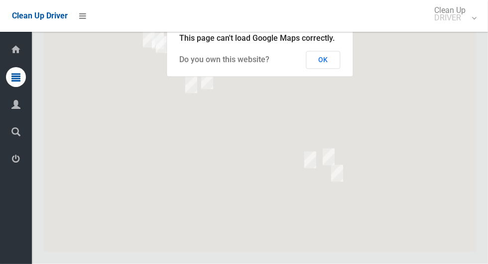
click at [325, 69] on button "OK" at bounding box center [323, 60] width 34 height 18
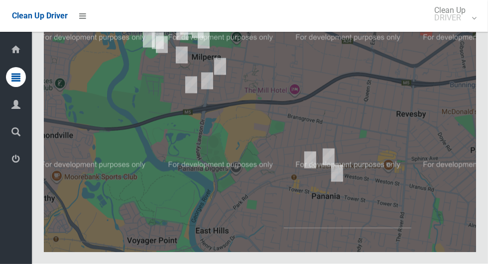
scroll to position [4882, 0]
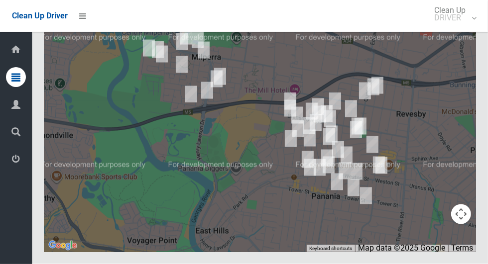
click at [461, 28] on button "Toggle fullscreen view" at bounding box center [461, 18] width 20 height 20
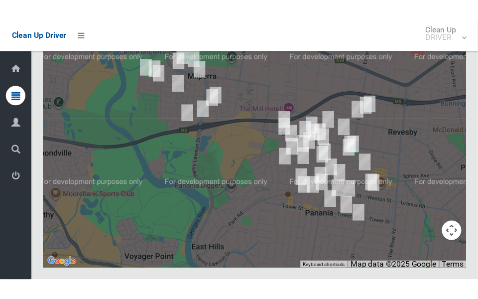
scroll to position [4905, 0]
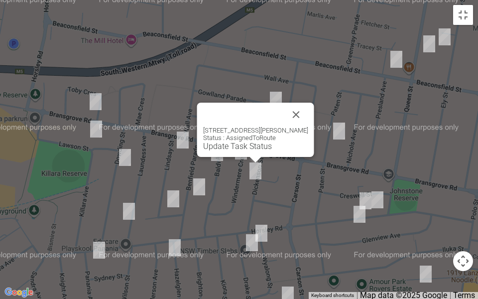
click at [308, 115] on button "Close" at bounding box center [296, 115] width 24 height 24
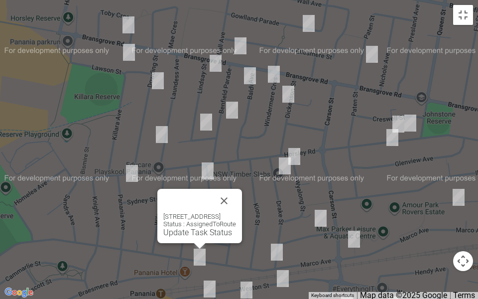
click at [236, 204] on button "Close" at bounding box center [224, 201] width 24 height 24
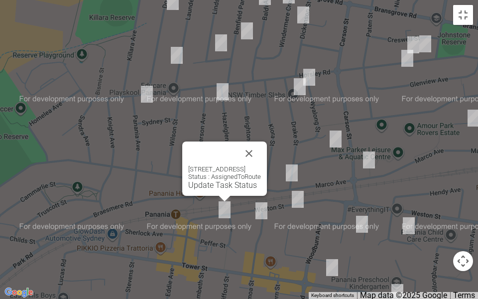
click at [261, 153] on button "Close" at bounding box center [249, 153] width 24 height 24
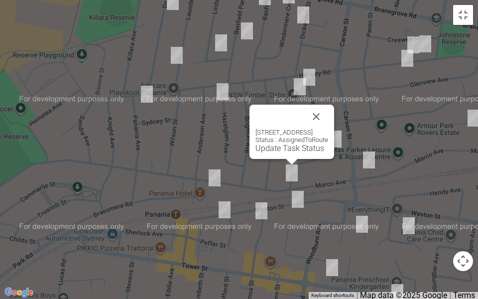
click at [328, 113] on button "Close" at bounding box center [316, 117] width 24 height 24
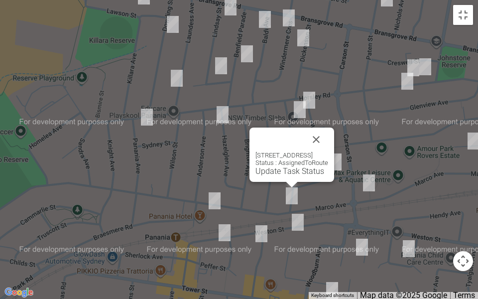
click at [328, 140] on button "Close" at bounding box center [316, 139] width 24 height 24
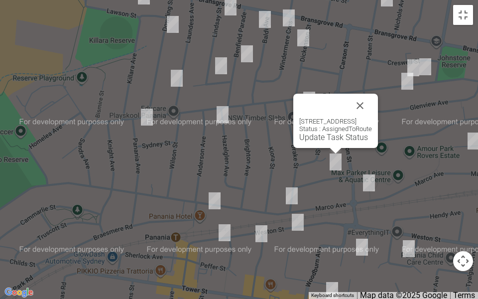
click at [372, 98] on button "Close" at bounding box center [360, 106] width 24 height 24
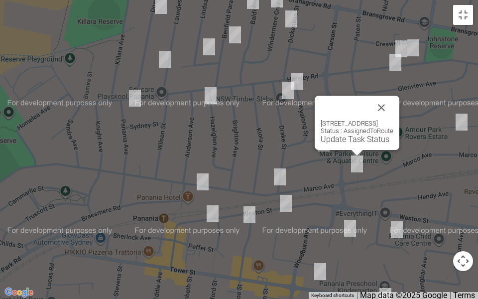
click at [393, 107] on button "Close" at bounding box center [381, 108] width 24 height 24
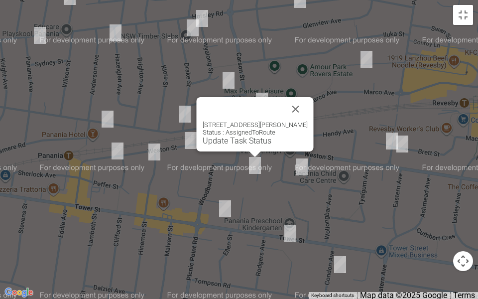
click at [302, 102] on button "Close" at bounding box center [296, 109] width 24 height 24
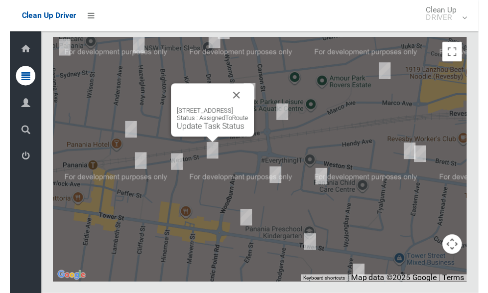
scroll to position [4899, 0]
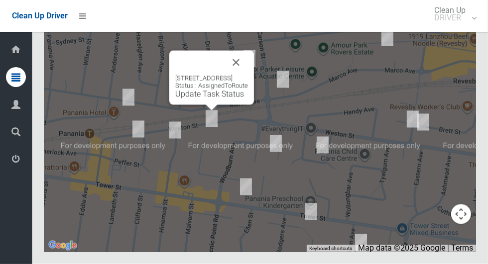
click at [248, 75] on button "Close" at bounding box center [236, 63] width 24 height 24
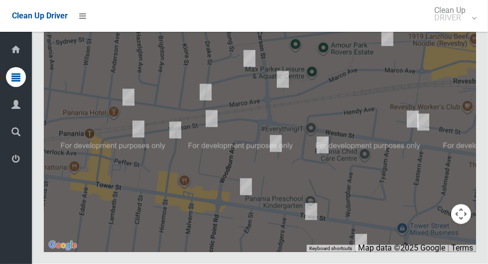
click at [466, 28] on button "Toggle fullscreen view" at bounding box center [461, 18] width 20 height 20
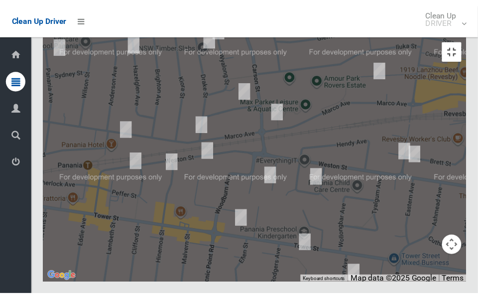
scroll to position [4923, 0]
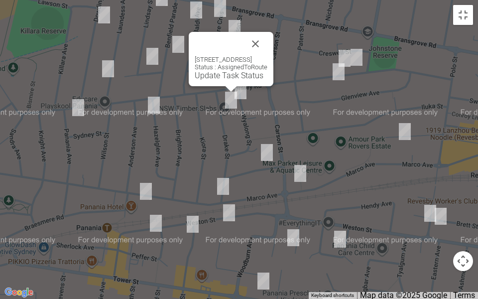
click at [267, 37] on button "Close" at bounding box center [255, 44] width 24 height 24
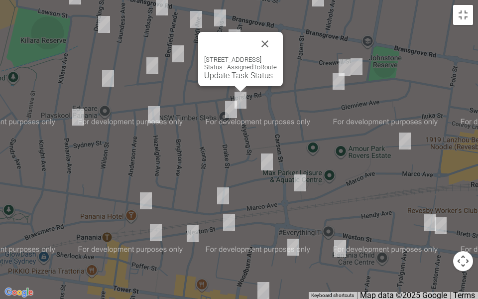
click at [277, 40] on button "Close" at bounding box center [265, 44] width 24 height 24
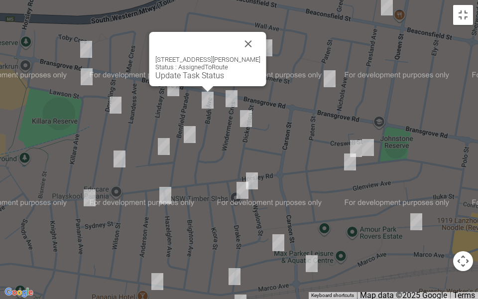
click at [194, 76] on link "Update Task Status" at bounding box center [189, 75] width 69 height 9
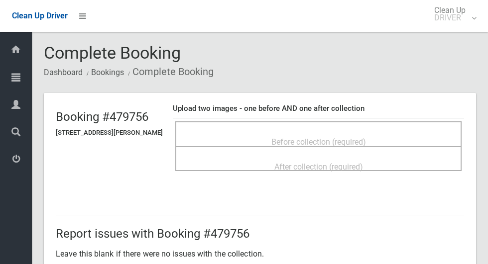
click at [392, 132] on div "Before collection (required)" at bounding box center [318, 141] width 264 height 18
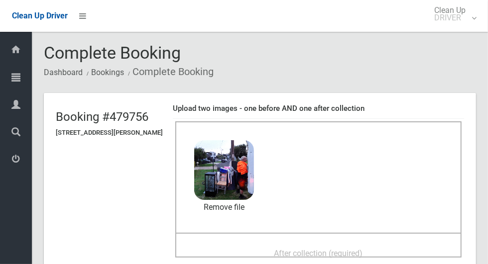
scroll to position [14, 0]
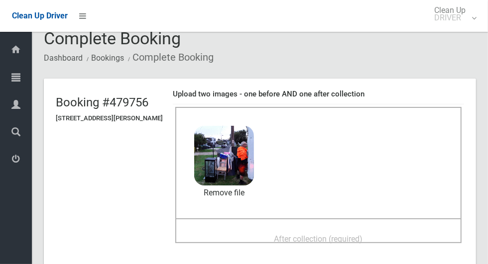
click at [331, 237] on span "After collection (required)" at bounding box center [318, 238] width 89 height 9
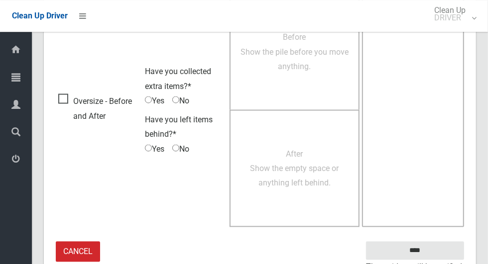
scroll to position [814, 0]
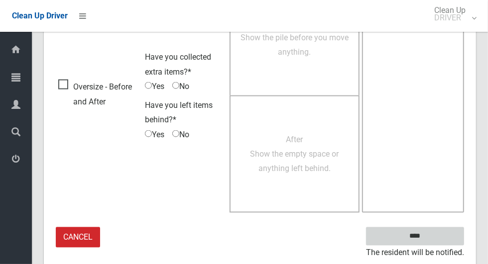
click at [420, 229] on input "****" at bounding box center [415, 236] width 98 height 18
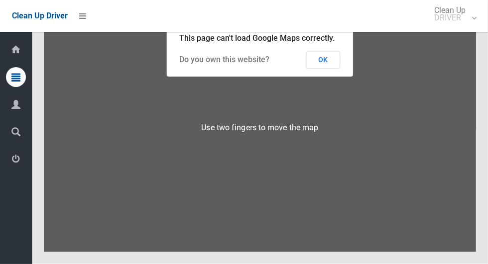
scroll to position [4868, 0]
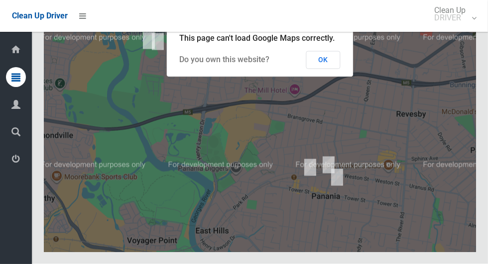
click at [326, 69] on button "OK" at bounding box center [323, 60] width 34 height 18
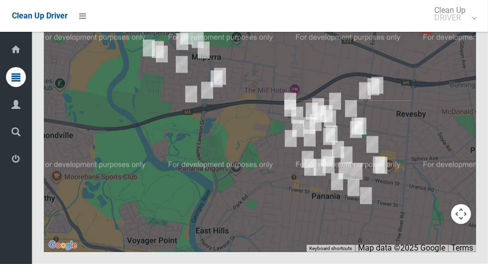
click at [463, 28] on button "Toggle fullscreen view" at bounding box center [461, 18] width 20 height 20
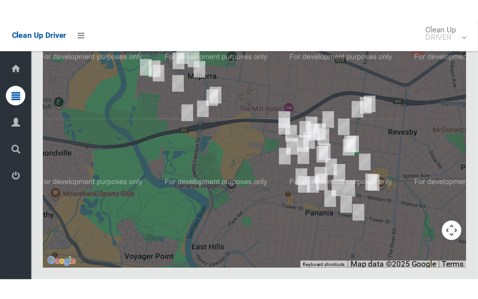
scroll to position [4892, 0]
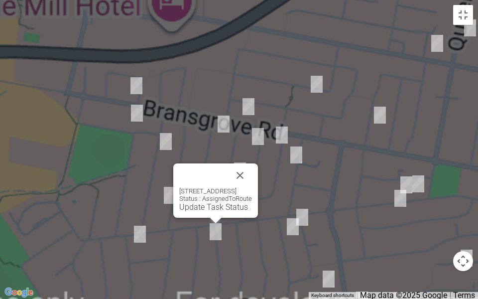
click at [252, 166] on button "Close" at bounding box center [240, 175] width 24 height 24
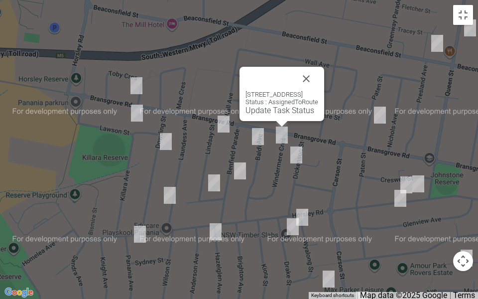
click at [250, 114] on link "Update Task Status" at bounding box center [279, 110] width 69 height 9
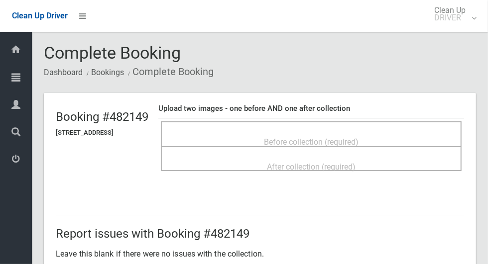
click at [361, 132] on div "Before collection (required)" at bounding box center [311, 141] width 279 height 18
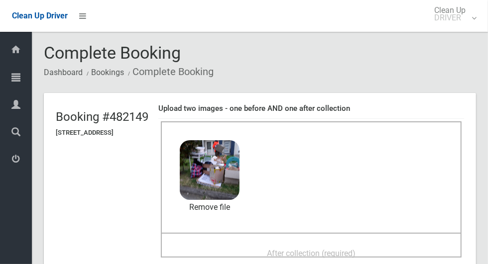
scroll to position [41, 0]
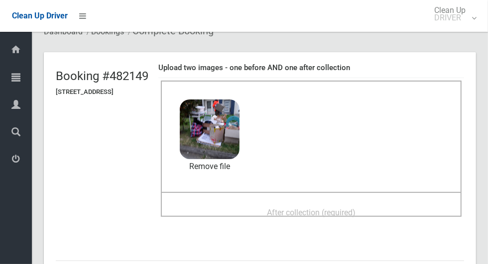
click at [332, 212] on span "After collection (required)" at bounding box center [311, 212] width 89 height 9
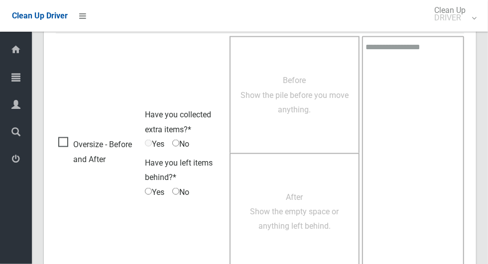
scroll to position [814, 0]
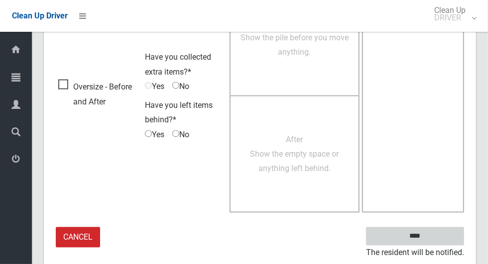
click at [423, 230] on input "****" at bounding box center [415, 236] width 98 height 18
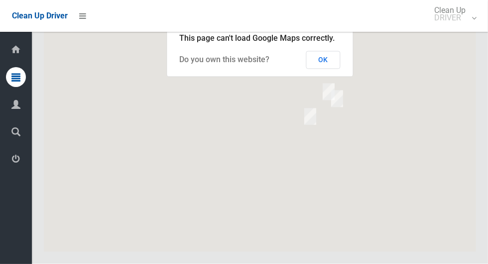
scroll to position [4817, 0]
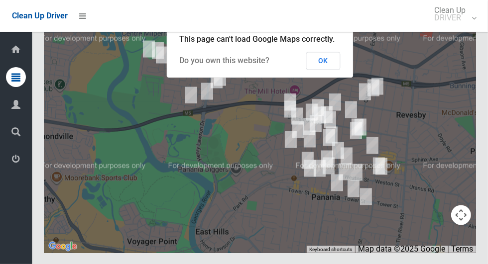
click at [320, 70] on button "OK" at bounding box center [323, 61] width 34 height 18
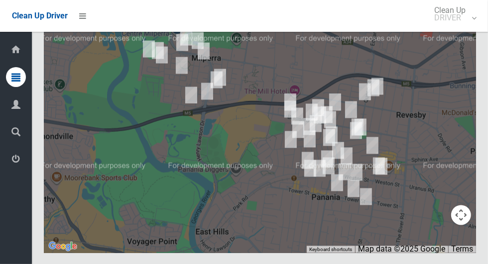
click at [469, 29] on button "Toggle fullscreen view" at bounding box center [461, 19] width 20 height 20
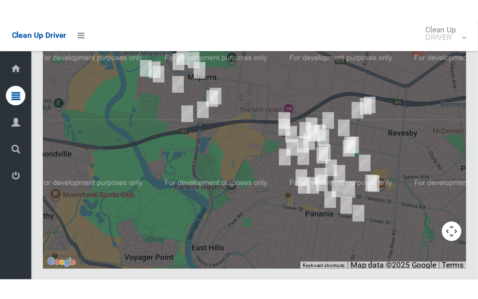
scroll to position [4841, 0]
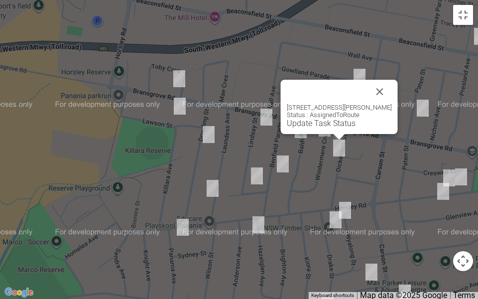
click at [312, 124] on link "Update Task Status" at bounding box center [321, 122] width 69 height 9
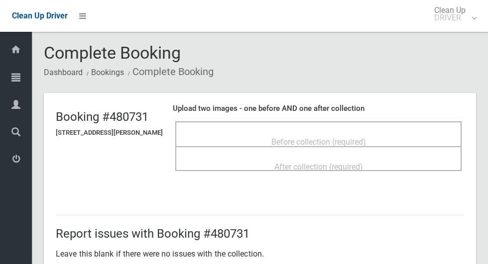
click at [363, 132] on div "Before collection (required)" at bounding box center [318, 141] width 264 height 18
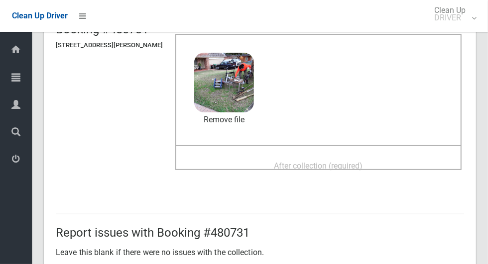
scroll to position [91, 0]
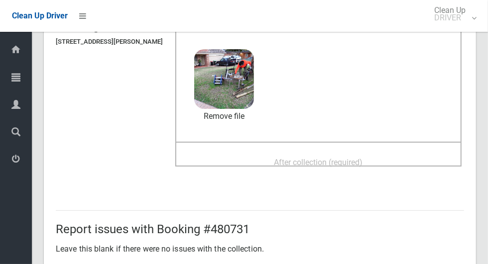
click at [359, 166] on span "After collection (required)" at bounding box center [318, 162] width 89 height 9
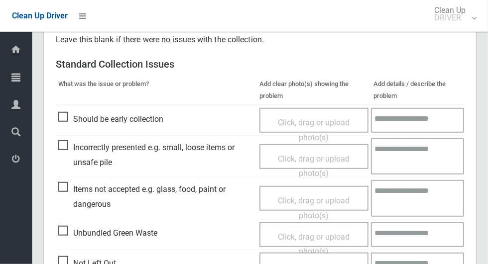
scroll to position [814, 0]
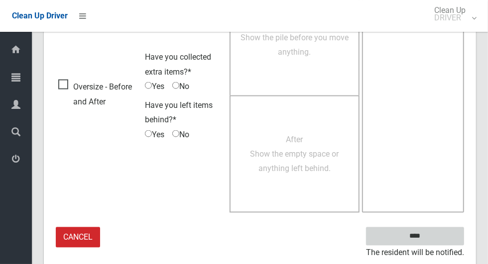
click at [423, 230] on input "****" at bounding box center [415, 236] width 98 height 18
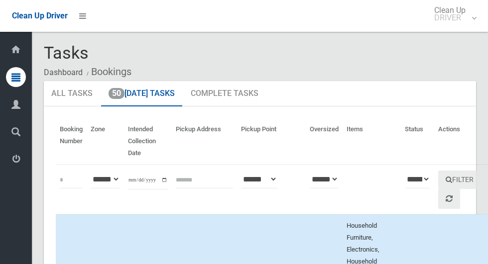
scroll to position [4875, 0]
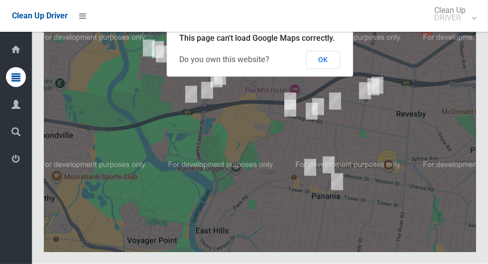
click at [320, 69] on button "OK" at bounding box center [323, 60] width 34 height 18
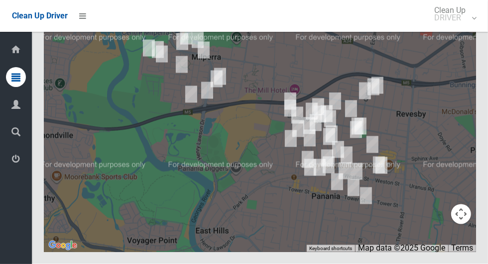
click at [463, 28] on button "Toggle fullscreen view" at bounding box center [461, 18] width 20 height 20
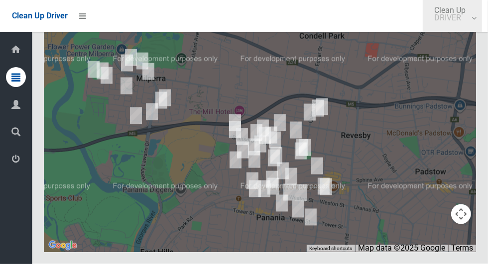
click at [465, 17] on small "DRIVER" at bounding box center [449, 17] width 31 height 7
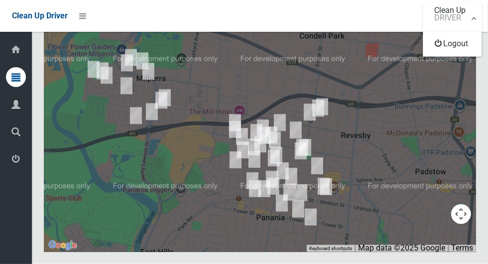
click at [427, 83] on div at bounding box center [244, 132] width 488 height 264
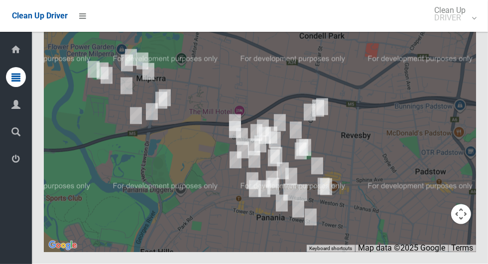
click at [465, 28] on button "Toggle fullscreen view" at bounding box center [461, 18] width 20 height 20
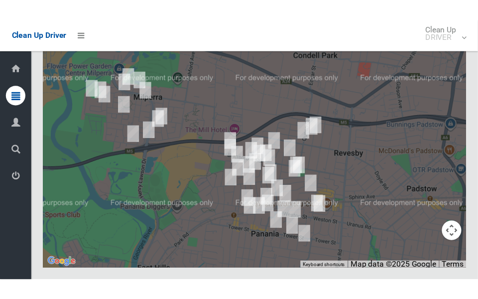
scroll to position [4899, 0]
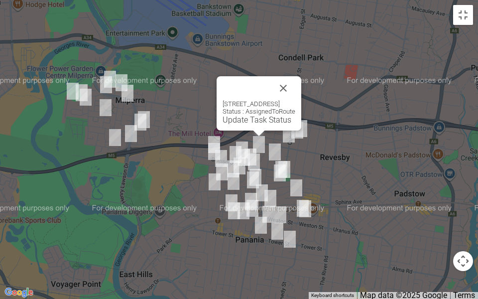
click at [245, 115] on link "Update Task Status" at bounding box center [256, 119] width 69 height 9
click at [244, 115] on link "Update Task Status" at bounding box center [256, 119] width 69 height 9
click at [252, 116] on link "Update Task Status" at bounding box center [256, 119] width 69 height 9
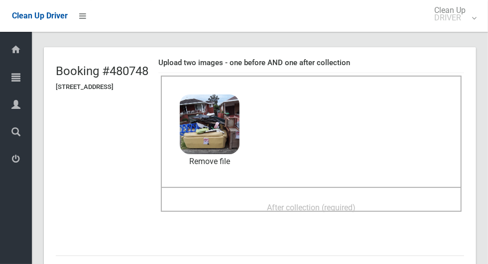
scroll to position [90, 0]
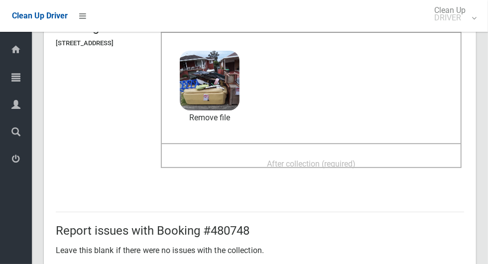
click at [330, 166] on span "After collection (required)" at bounding box center [311, 163] width 89 height 9
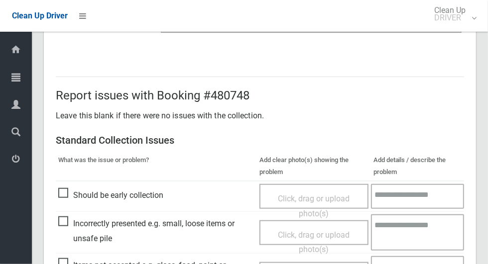
scroll to position [814, 0]
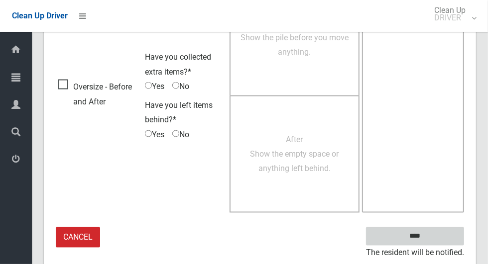
click at [432, 240] on input "****" at bounding box center [415, 236] width 98 height 18
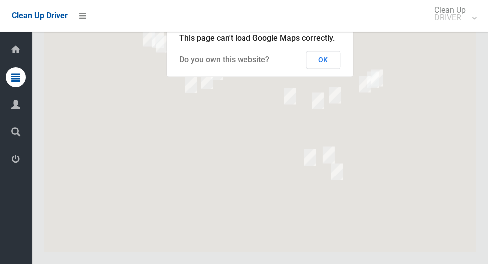
scroll to position [4871, 0]
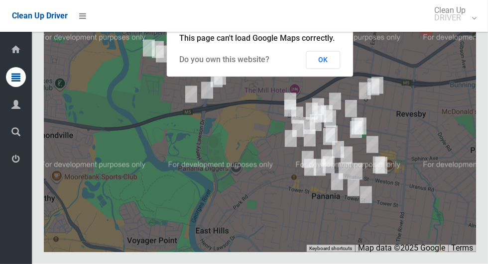
click at [328, 69] on button "OK" at bounding box center [323, 60] width 34 height 18
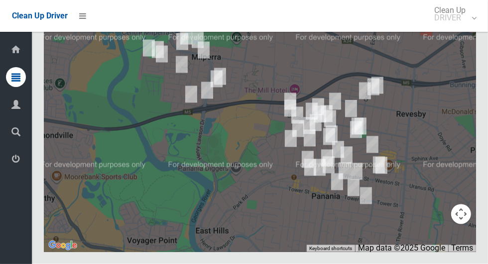
click at [464, 28] on button "Toggle fullscreen view" at bounding box center [461, 18] width 20 height 20
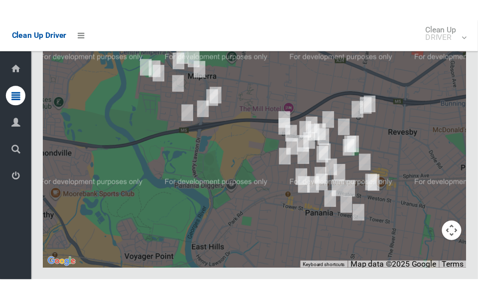
scroll to position [4894, 0]
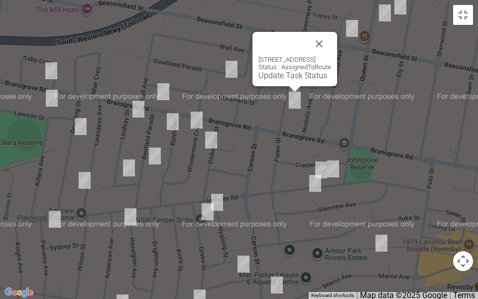
click at [274, 75] on link "Update Task Status" at bounding box center [292, 75] width 69 height 9
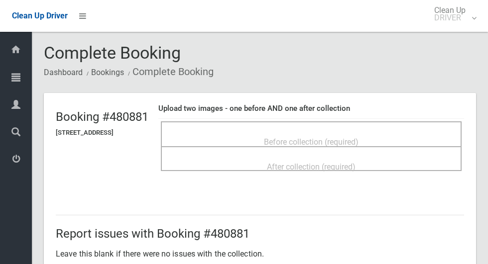
click at [314, 137] on span "Before collection (required)" at bounding box center [311, 141] width 95 height 9
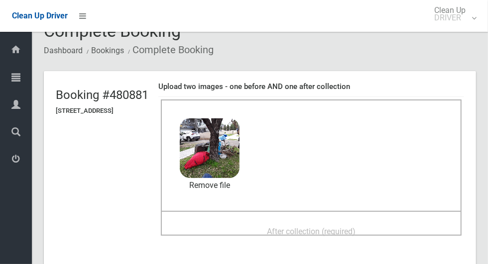
scroll to position [21, 0]
click at [329, 234] on span "After collection (required)" at bounding box center [311, 231] width 89 height 9
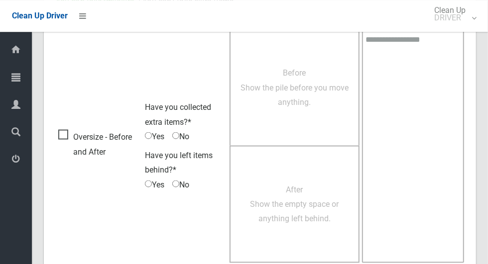
scroll to position [814, 0]
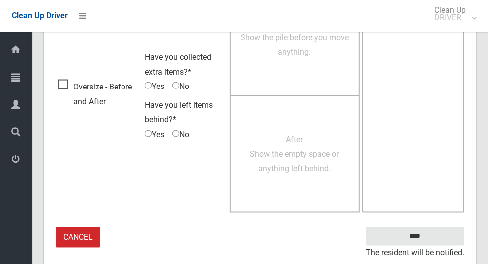
click at [421, 246] on small "The resident will be notified." at bounding box center [415, 253] width 98 height 15
click at [416, 232] on input "****" at bounding box center [415, 236] width 98 height 18
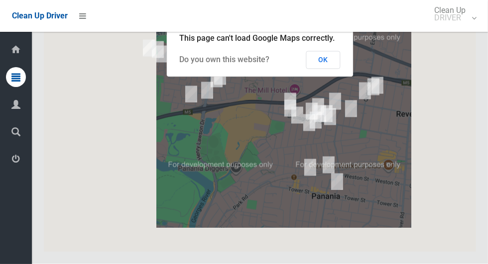
scroll to position [4869, 0]
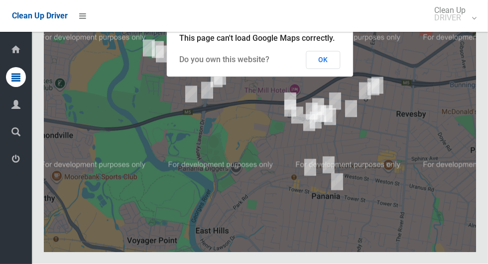
click at [323, 69] on button "OK" at bounding box center [323, 60] width 34 height 18
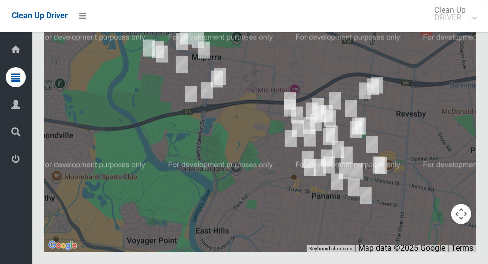
click at [458, 28] on button "Toggle fullscreen view" at bounding box center [461, 18] width 20 height 20
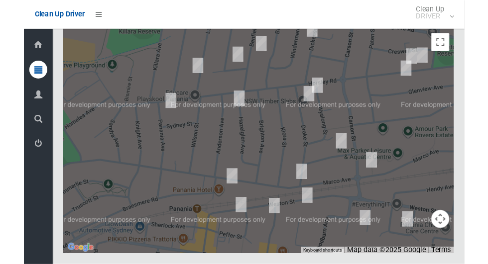
scroll to position [4922, 0]
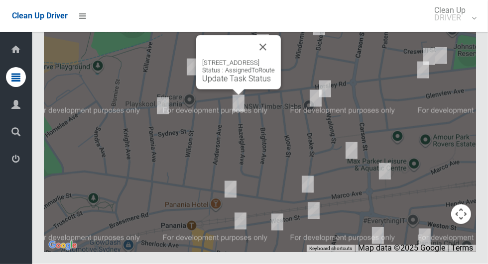
click at [226, 84] on link "Update Task Status" at bounding box center [236, 78] width 69 height 9
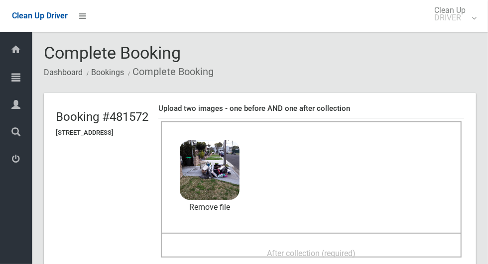
scroll to position [46, 0]
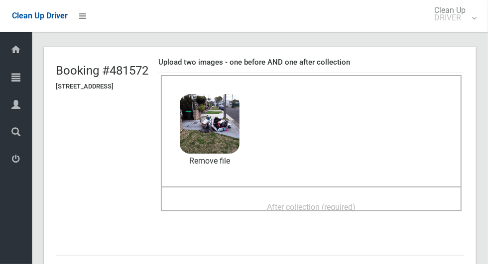
click at [345, 203] on span "After collection (required)" at bounding box center [311, 207] width 89 height 9
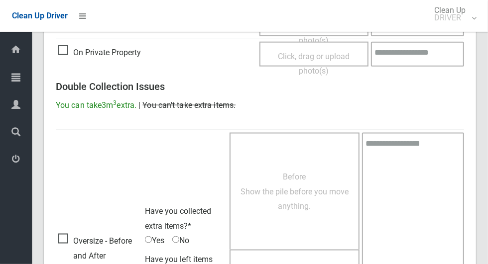
scroll to position [814, 0]
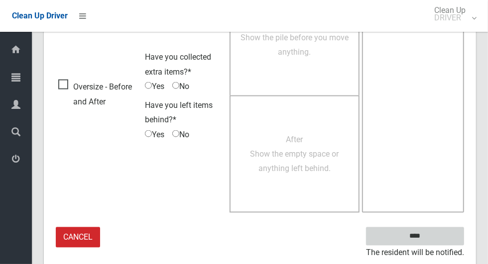
click at [432, 240] on input "****" at bounding box center [415, 236] width 98 height 18
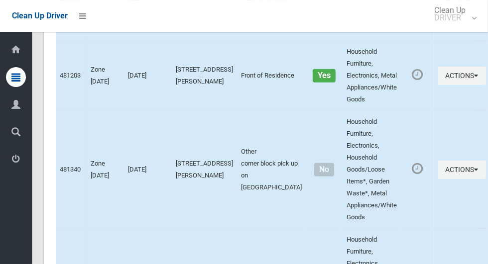
scroll to position [4937, 0]
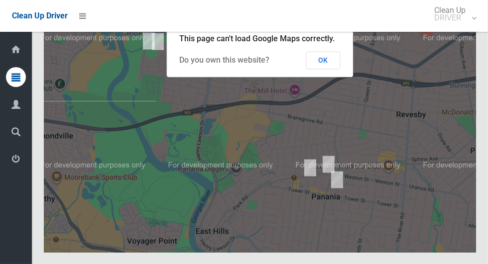
click at [325, 69] on button "OK" at bounding box center [323, 60] width 34 height 18
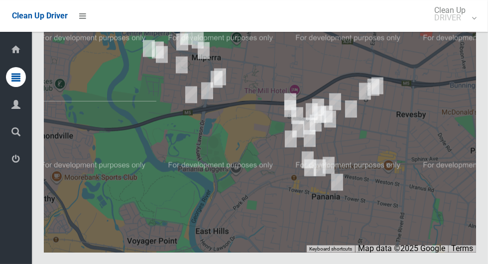
scroll to position [4902, 0]
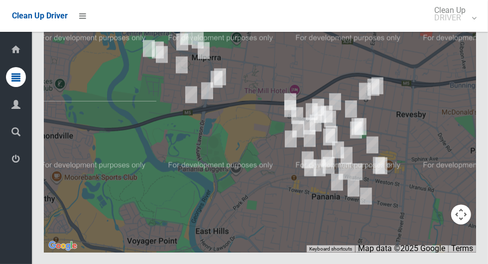
click at [471, 28] on button "Toggle fullscreen view" at bounding box center [461, 18] width 20 height 20
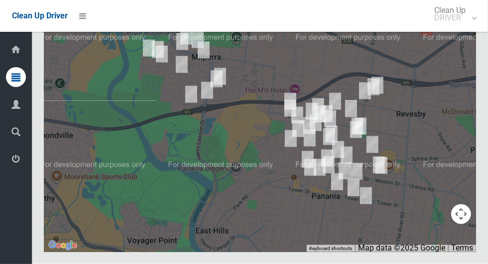
click at [459, 28] on button "Toggle fullscreen view" at bounding box center [461, 18] width 20 height 20
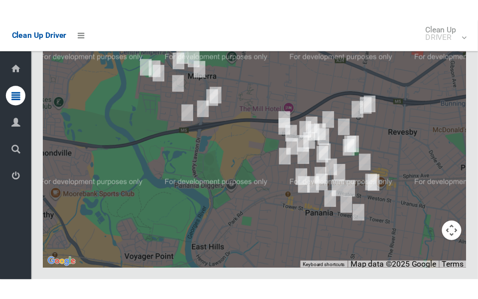
scroll to position [4926, 0]
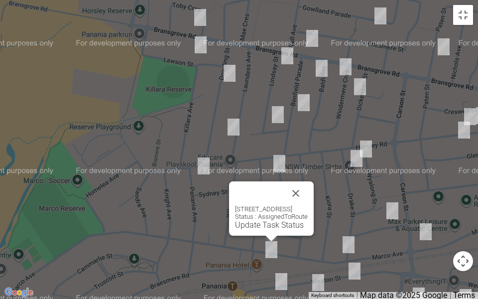
click at [264, 229] on div "103 Marco Avenue, PANANIA NSW 2213 Status : AssignedToRoute Update Task Status" at bounding box center [271, 208] width 85 height 54
click at [261, 225] on link "Update Task Status" at bounding box center [269, 224] width 69 height 9
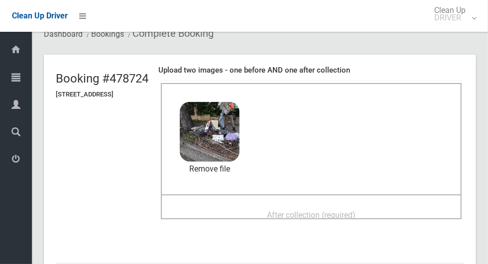
scroll to position [51, 0]
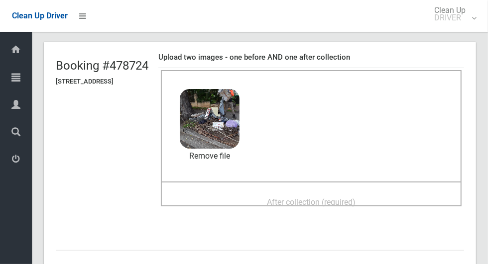
click at [327, 207] on span "After collection (required)" at bounding box center [311, 202] width 89 height 9
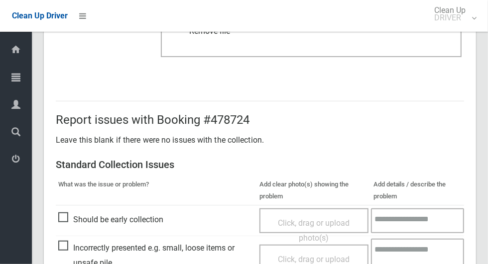
scroll to position [814, 0]
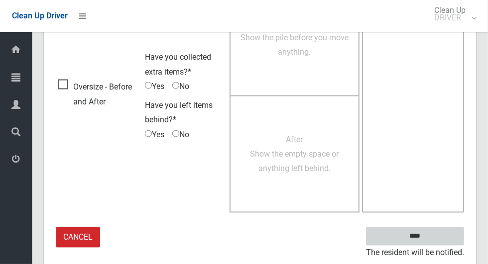
click at [432, 242] on input "****" at bounding box center [415, 236] width 98 height 18
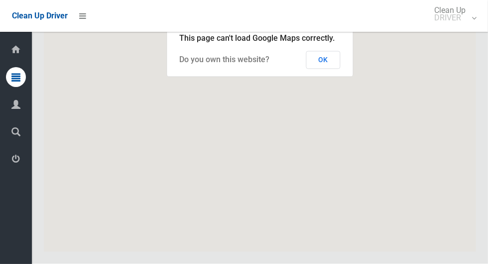
scroll to position [4877, 0]
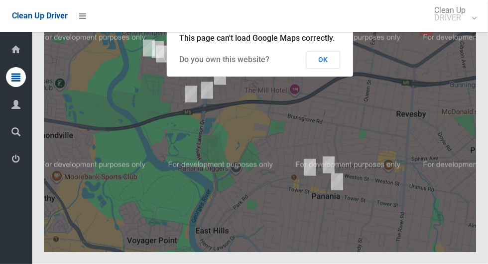
click at [325, 69] on button "OK" at bounding box center [323, 60] width 34 height 18
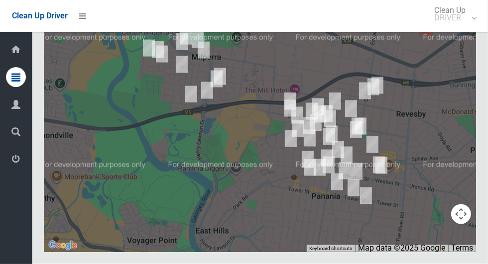
click at [465, 28] on button "Toggle fullscreen view" at bounding box center [461, 18] width 20 height 20
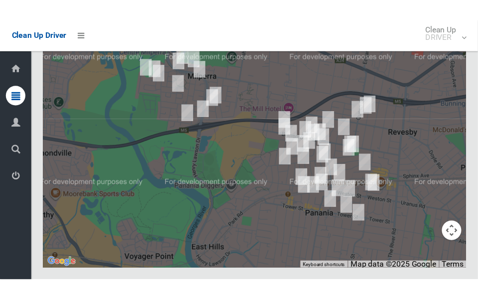
scroll to position [4901, 0]
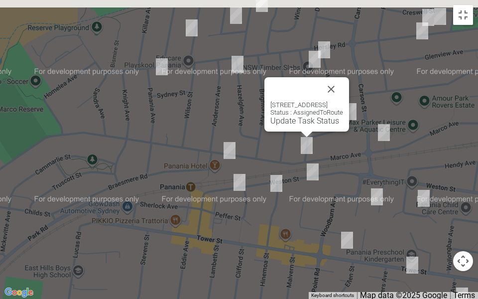
click at [343, 92] on button "Close" at bounding box center [331, 89] width 24 height 24
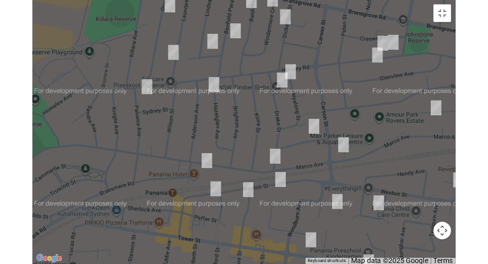
scroll to position [4877, 0]
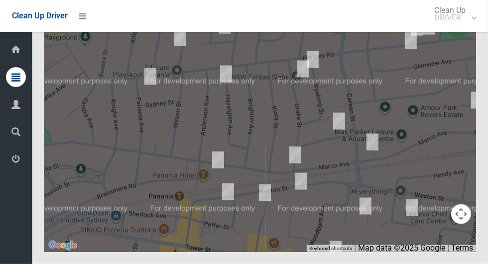
click at [450, 113] on div at bounding box center [260, 127] width 432 height 249
click at [461, 28] on button "Toggle fullscreen view" at bounding box center [461, 18] width 20 height 20
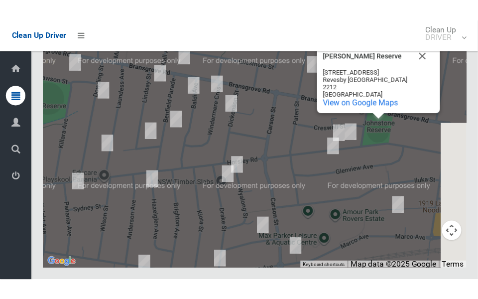
scroll to position [4901, 0]
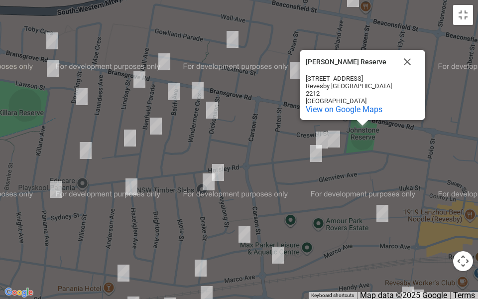
click at [409, 60] on button "Close" at bounding box center [407, 62] width 24 height 24
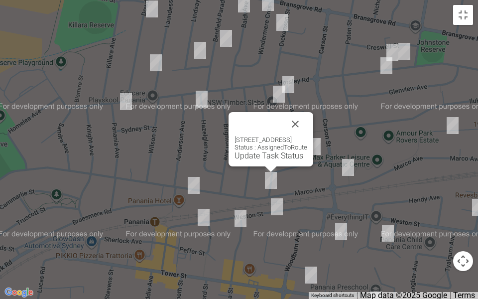
click at [235, 152] on link "Update Task Status" at bounding box center [268, 155] width 69 height 9
click at [240, 160] on link "Update Task Status" at bounding box center [268, 155] width 69 height 9
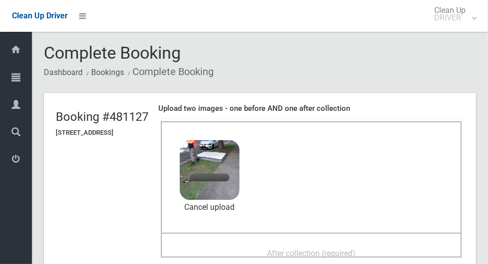
scroll to position [32, 0]
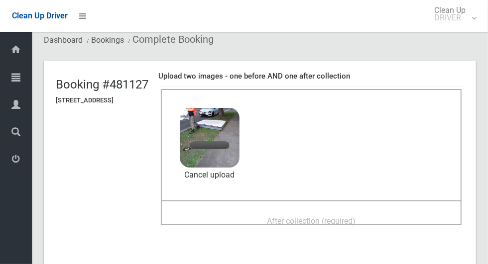
click at [355, 216] on span "After collection (required)" at bounding box center [311, 220] width 89 height 9
click at [355, 220] on span "After collection (required)" at bounding box center [311, 220] width 89 height 9
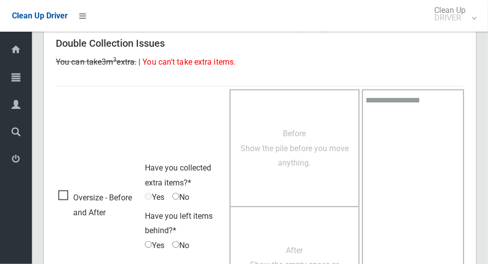
scroll to position [814, 0]
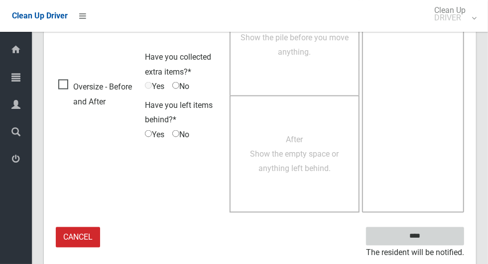
click at [417, 232] on input "****" at bounding box center [415, 236] width 98 height 18
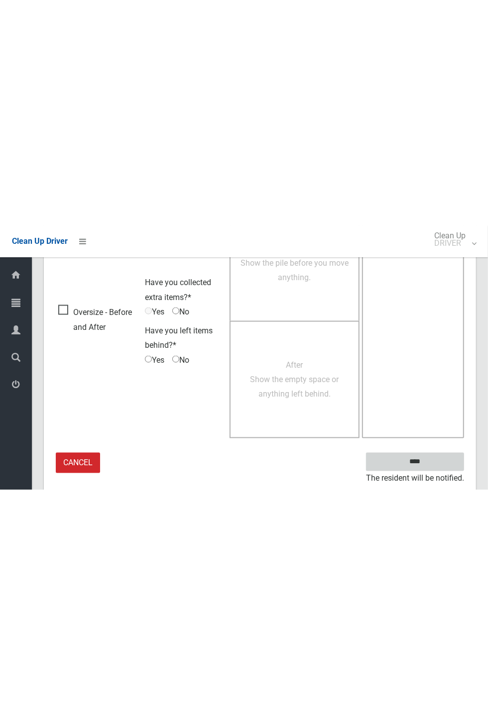
scroll to position [392, 0]
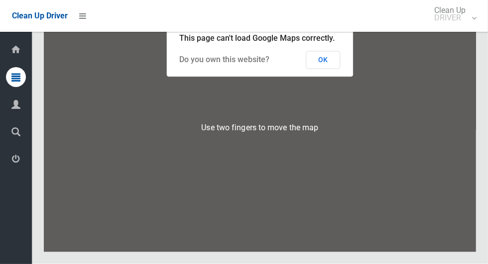
scroll to position [4853, 0]
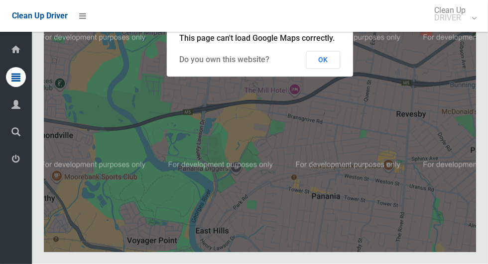
click at [331, 69] on button "OK" at bounding box center [323, 60] width 34 height 18
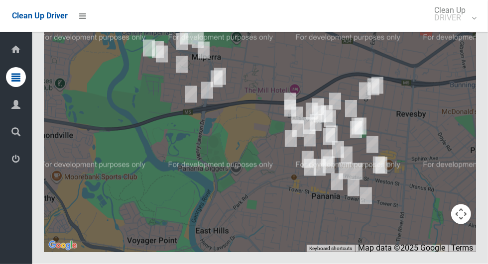
click at [462, 28] on button "Toggle fullscreen view" at bounding box center [461, 18] width 20 height 20
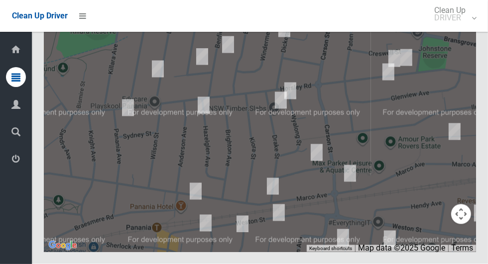
click at [467, 28] on button "Toggle fullscreen view" at bounding box center [461, 18] width 20 height 20
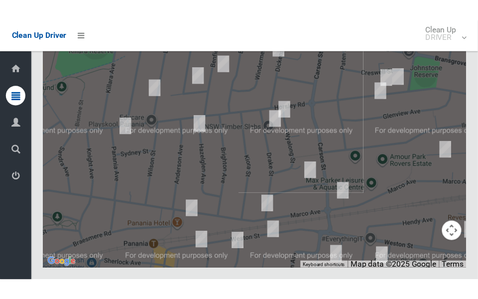
scroll to position [4877, 0]
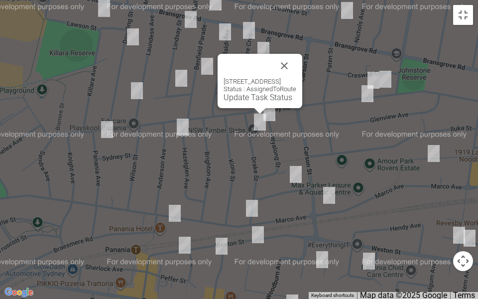
click at [238, 100] on link "Update Task Status" at bounding box center [257, 97] width 69 height 9
click at [231, 101] on link "Update Task Status" at bounding box center [257, 97] width 69 height 9
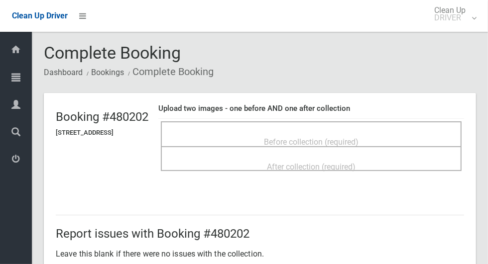
click at [347, 121] on div "Before collection (required)" at bounding box center [311, 133] width 301 height 25
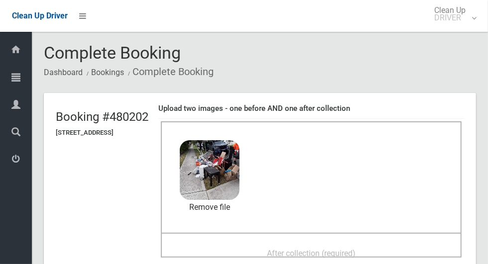
scroll to position [49, 0]
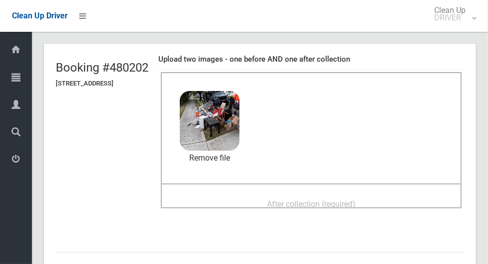
click at [338, 200] on span "After collection (required)" at bounding box center [311, 204] width 89 height 9
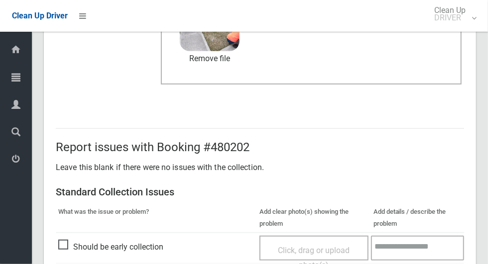
scroll to position [814, 0]
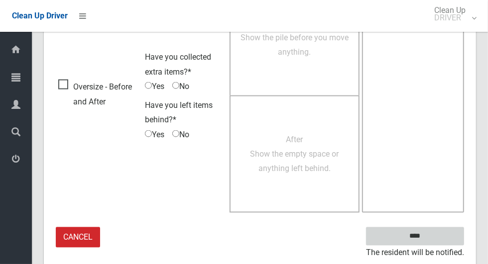
click at [432, 236] on input "****" at bounding box center [415, 236] width 98 height 18
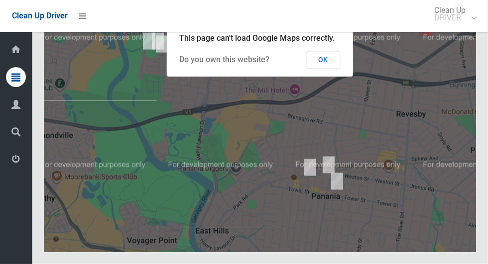
scroll to position [4842, 0]
click at [326, 69] on button "OK" at bounding box center [323, 60] width 34 height 18
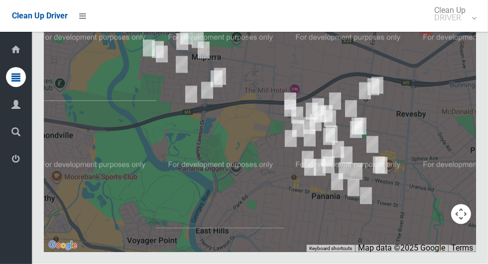
click at [467, 28] on button "Toggle fullscreen view" at bounding box center [461, 18] width 20 height 20
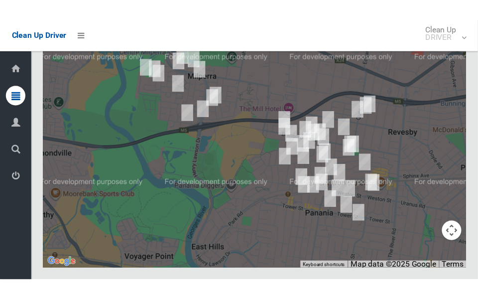
scroll to position [4866, 0]
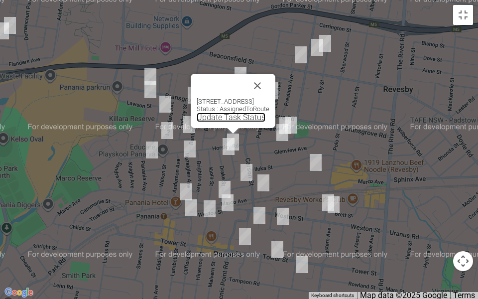
click at [223, 114] on link "Update Task Status" at bounding box center [231, 116] width 69 height 9
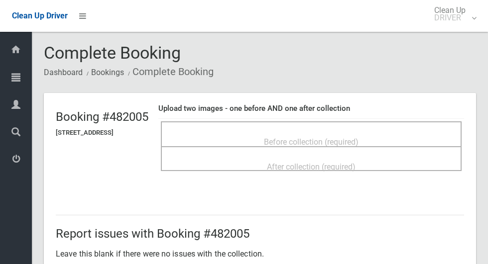
click at [371, 132] on div "Before collection (required)" at bounding box center [311, 141] width 279 height 18
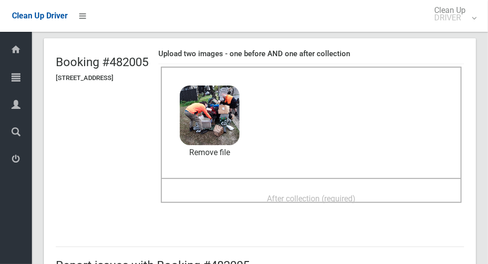
scroll to position [55, 0]
click at [345, 196] on span "After collection (required)" at bounding box center [311, 198] width 89 height 9
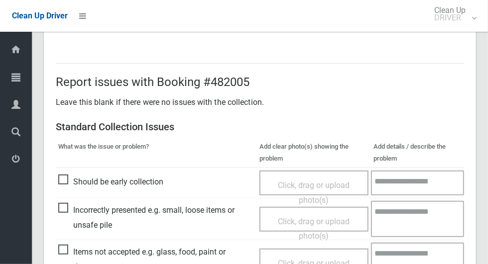
scroll to position [814, 0]
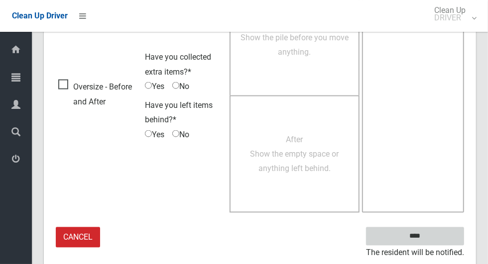
click at [432, 241] on input "****" at bounding box center [415, 236] width 98 height 18
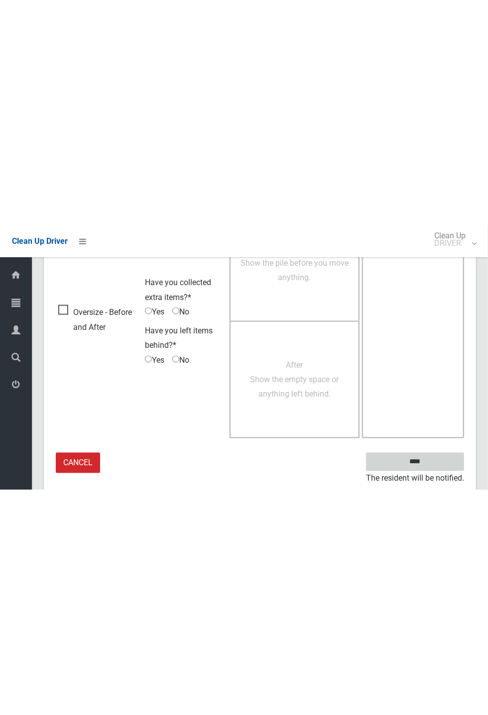
scroll to position [392, 0]
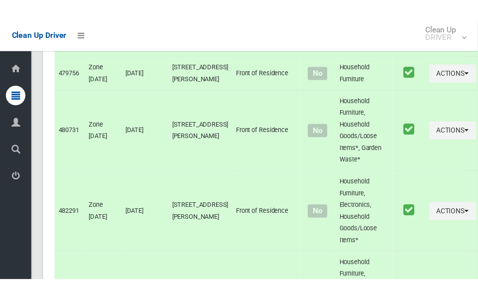
scroll to position [4937, 0]
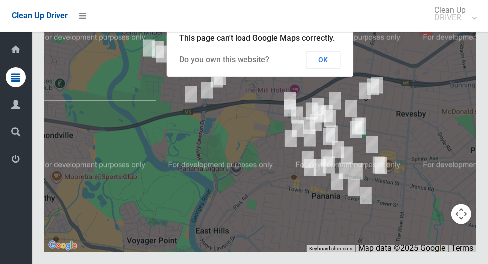
click at [335, 69] on button "OK" at bounding box center [323, 60] width 34 height 18
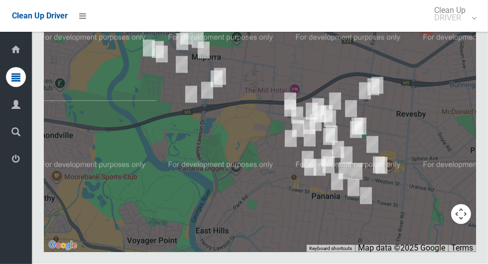
click at [464, 28] on button "Toggle fullscreen view" at bounding box center [461, 18] width 20 height 20
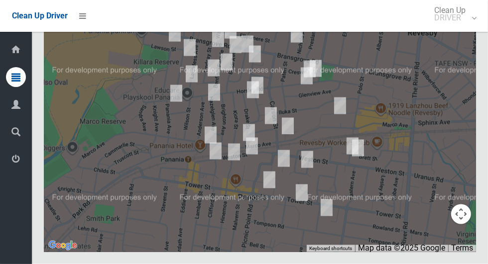
scroll to position [4925, 0]
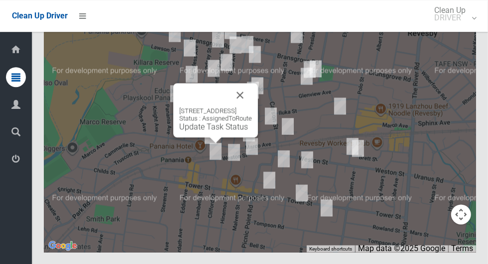
click at [252, 107] on button "Close" at bounding box center [240, 95] width 24 height 24
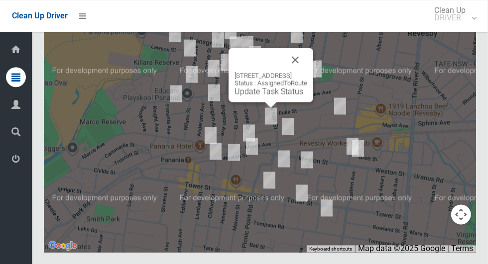
click at [261, 96] on link "Update Task Status" at bounding box center [268, 91] width 69 height 9
click at [264, 96] on link "Update Task Status" at bounding box center [268, 91] width 69 height 9
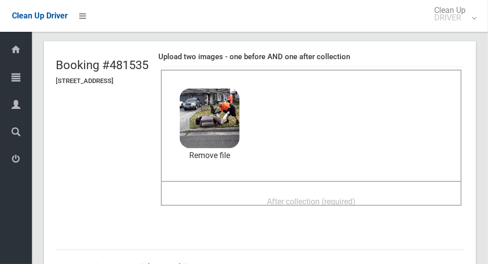
scroll to position [60, 0]
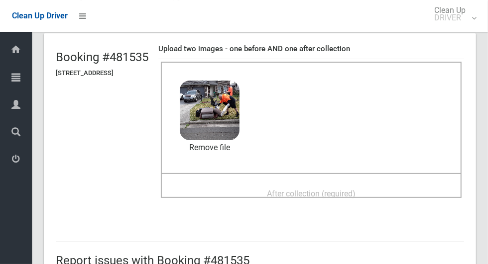
click at [355, 198] on span "After collection (required)" at bounding box center [311, 193] width 89 height 9
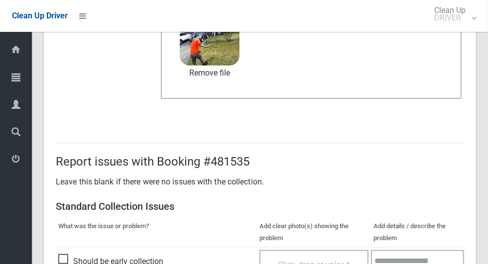
scroll to position [814, 0]
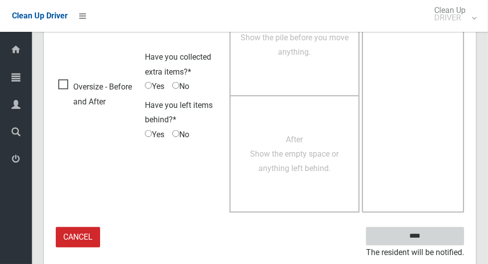
click at [432, 237] on input "****" at bounding box center [415, 236] width 98 height 18
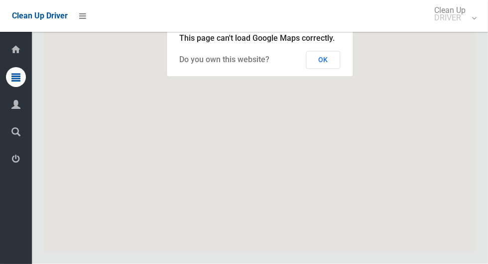
scroll to position [4866, 0]
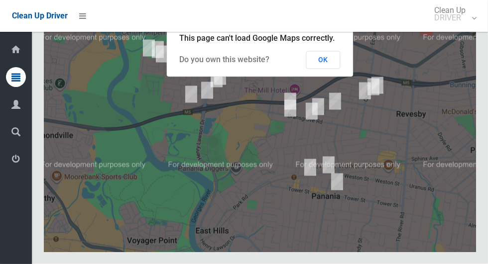
click at [320, 69] on button "OK" at bounding box center [323, 60] width 34 height 18
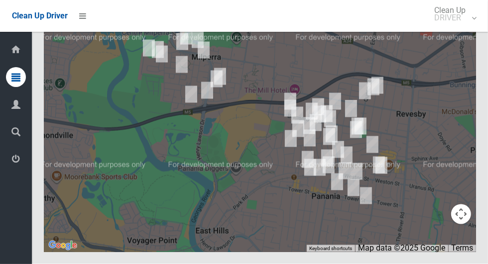
click at [462, 28] on button "Toggle fullscreen view" at bounding box center [461, 18] width 20 height 20
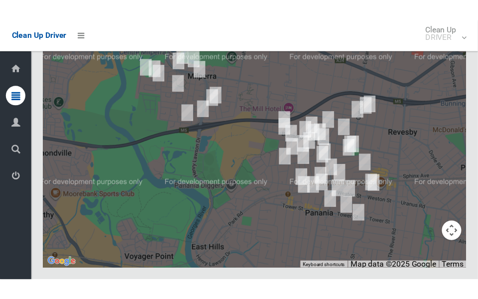
scroll to position [4890, 0]
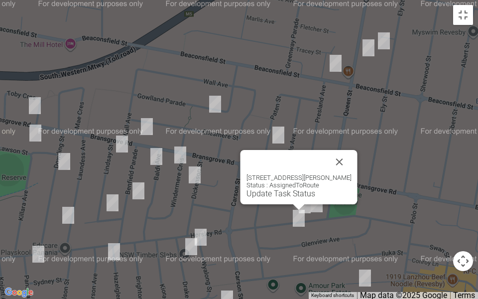
click at [348, 159] on button "Close" at bounding box center [339, 162] width 24 height 24
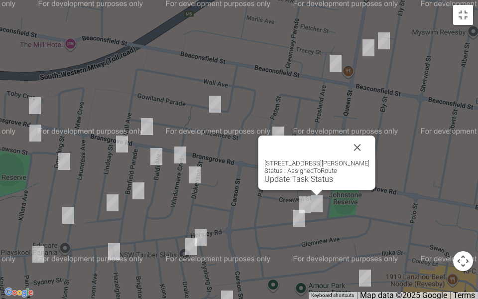
click at [360, 137] on button "Close" at bounding box center [357, 147] width 24 height 24
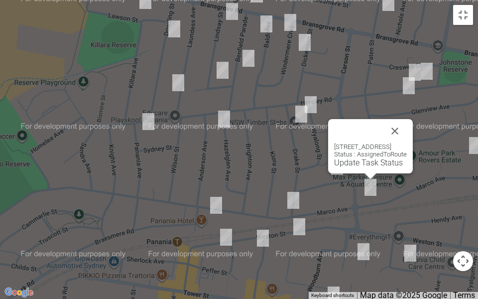
click at [341, 162] on link "Update Task Status" at bounding box center [368, 162] width 69 height 9
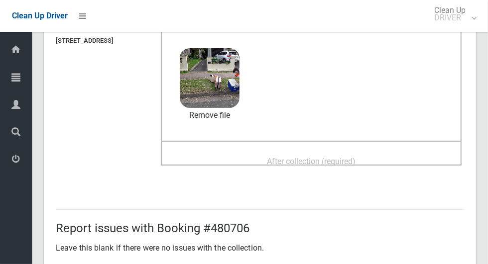
scroll to position [93, 0]
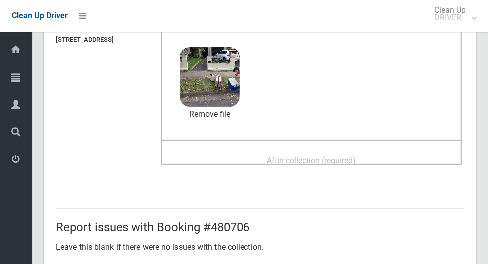
click at [355, 160] on span "After collection (required)" at bounding box center [311, 160] width 89 height 9
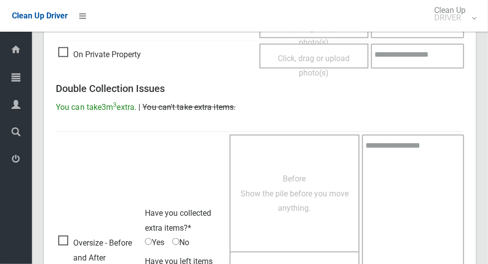
scroll to position [814, 0]
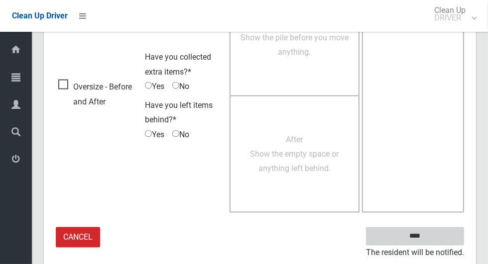
click at [413, 232] on input "****" at bounding box center [415, 236] width 98 height 18
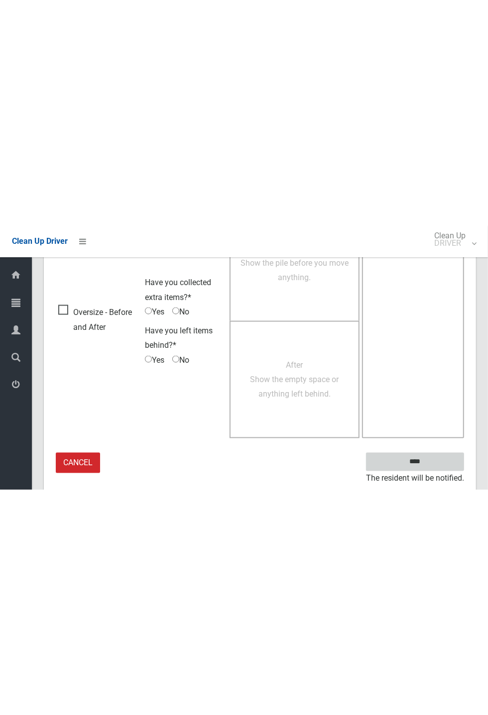
scroll to position [392, 0]
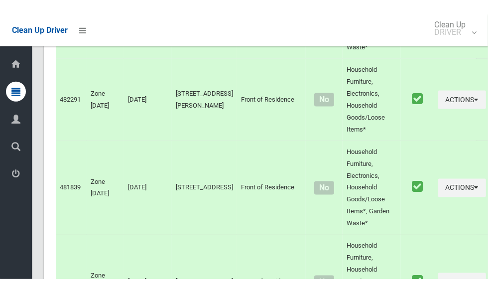
scroll to position [4937, 0]
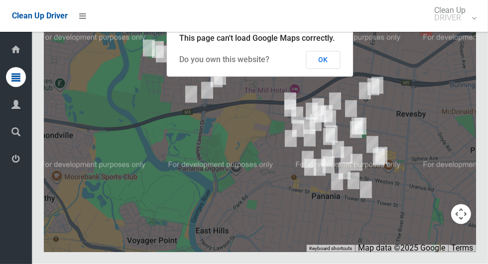
click at [335, 69] on button "OK" at bounding box center [323, 60] width 34 height 18
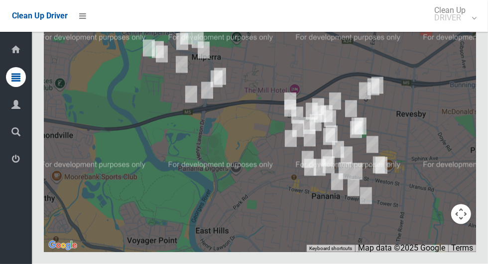
click at [459, 28] on button "Toggle fullscreen view" at bounding box center [461, 18] width 20 height 20
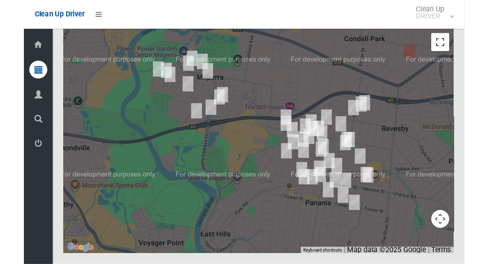
scroll to position [4925, 0]
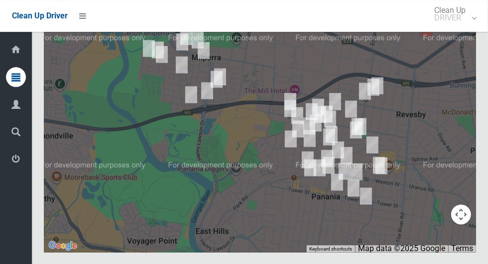
click at [459, 28] on button "Toggle fullscreen view" at bounding box center [461, 18] width 20 height 20
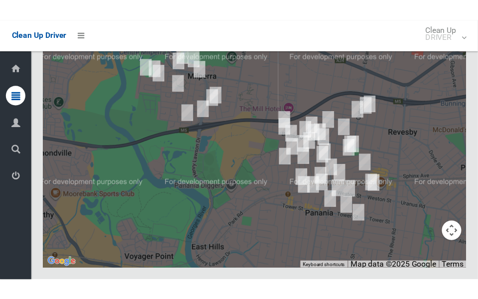
scroll to position [4949, 0]
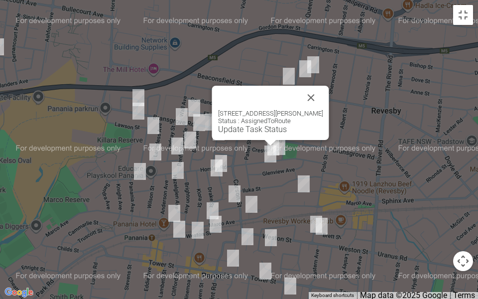
click at [321, 89] on button "Close" at bounding box center [311, 98] width 24 height 24
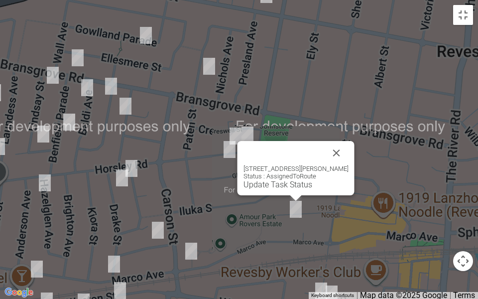
click at [286, 183] on link "Update Task Status" at bounding box center [277, 184] width 69 height 9
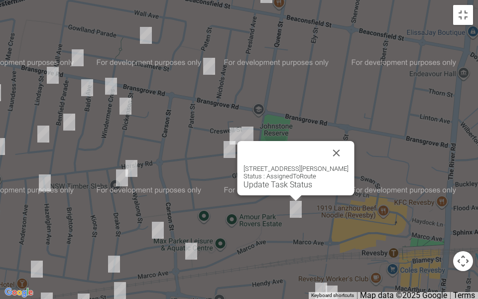
click at [289, 184] on link "Update Task Status" at bounding box center [277, 184] width 69 height 9
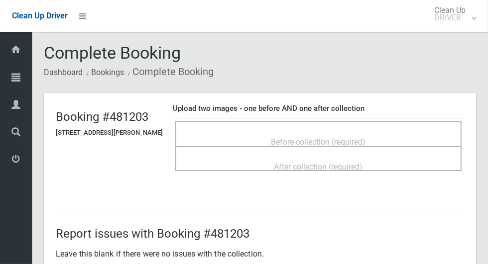
click at [323, 137] on span "Before collection (required)" at bounding box center [318, 141] width 95 height 9
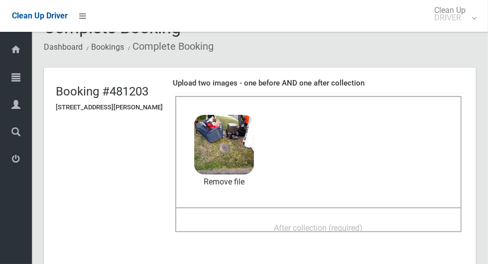
scroll to position [25, 0]
click at [389, 223] on div "After collection (required)" at bounding box center [318, 228] width 264 height 18
click at [380, 227] on div "After collection (required)" at bounding box center [318, 228] width 264 height 18
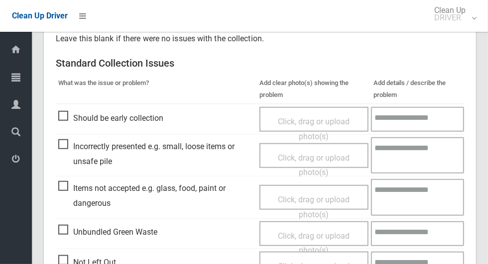
scroll to position [814, 0]
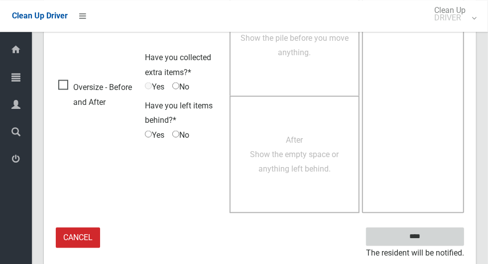
click at [432, 242] on input "****" at bounding box center [415, 236] width 98 height 18
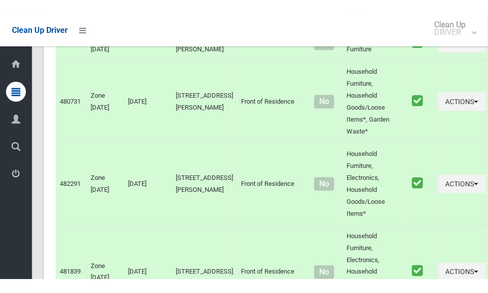
scroll to position [4937, 0]
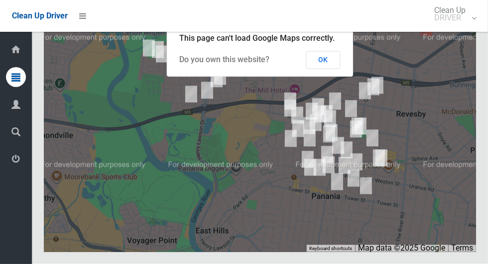
click at [335, 69] on button "OK" at bounding box center [323, 60] width 34 height 18
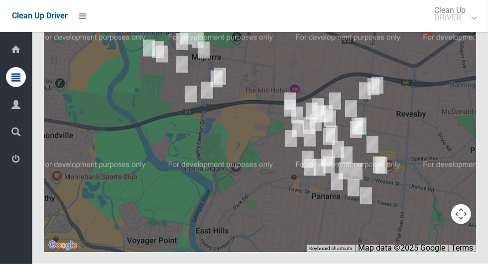
click at [470, 28] on button "Toggle fullscreen view" at bounding box center [461, 18] width 20 height 20
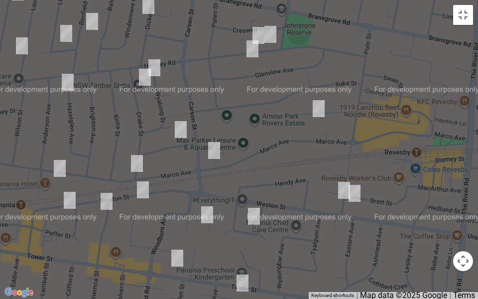
click at [467, 264] on button "Map camera controls" at bounding box center [463, 261] width 20 height 20
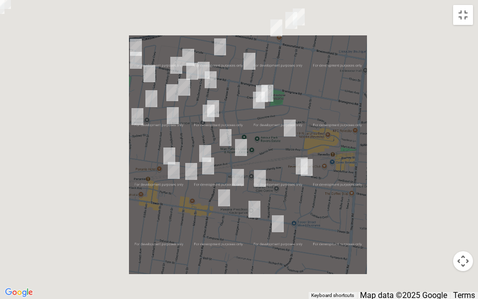
click at [467, 262] on button "Map camera controls" at bounding box center [463, 261] width 20 height 20
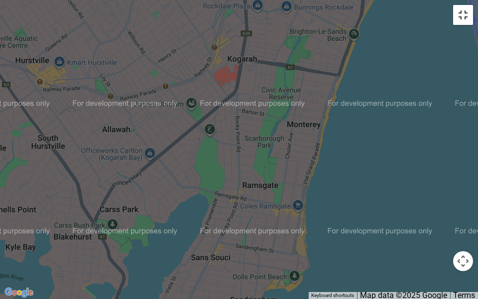
click at [459, 20] on button "Toggle fullscreen view" at bounding box center [463, 15] width 20 height 20
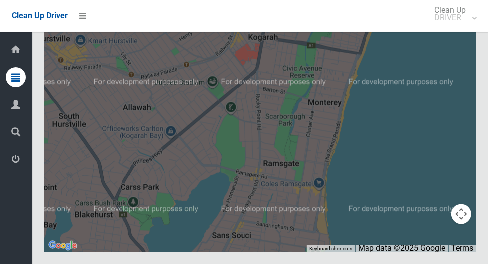
click at [458, 28] on button "Toggle fullscreen view" at bounding box center [461, 18] width 20 height 20
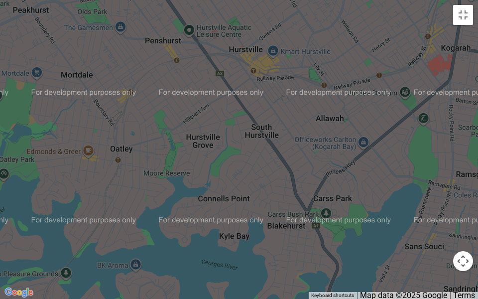
click at [468, 259] on button "Map camera controls" at bounding box center [463, 261] width 20 height 20
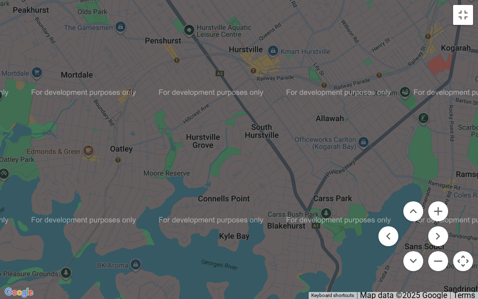
click at [462, 260] on button "Map camera controls" at bounding box center [463, 261] width 20 height 20
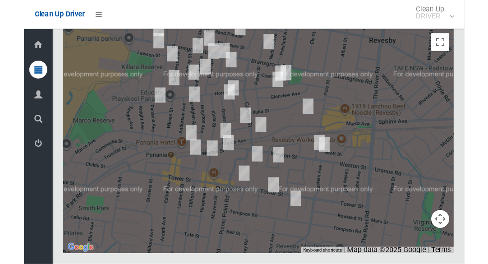
scroll to position [4925, 0]
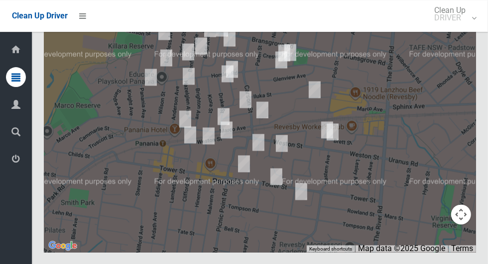
click at [463, 28] on button "Toggle fullscreen view" at bounding box center [461, 18] width 20 height 20
click at [482, 23] on link "Clean Up DRIVER" at bounding box center [452, 16] width 59 height 32
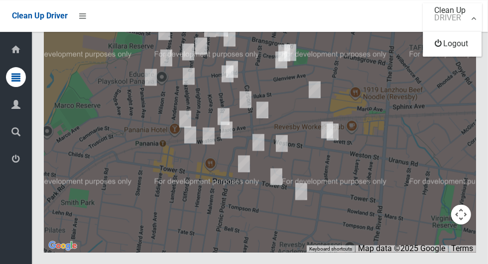
click at [466, 65] on div at bounding box center [244, 132] width 488 height 264
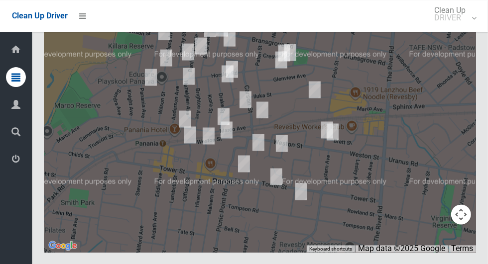
click at [460, 28] on button "Toggle fullscreen view" at bounding box center [461, 18] width 20 height 20
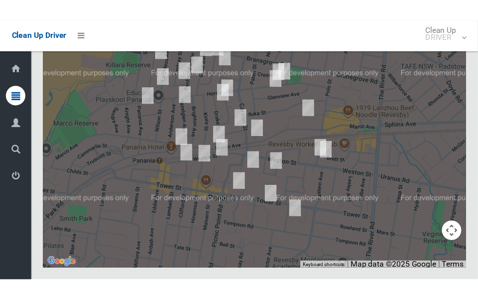
scroll to position [4949, 0]
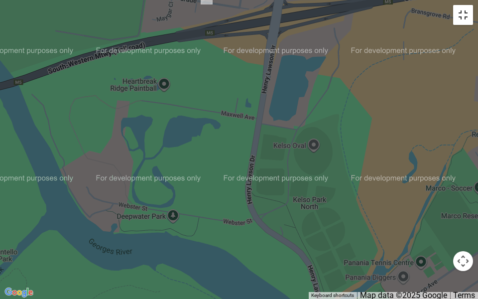
click at [469, 19] on button "Toggle fullscreen view" at bounding box center [463, 15] width 20 height 20
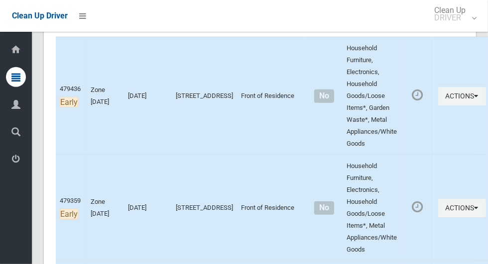
scroll to position [179, 0]
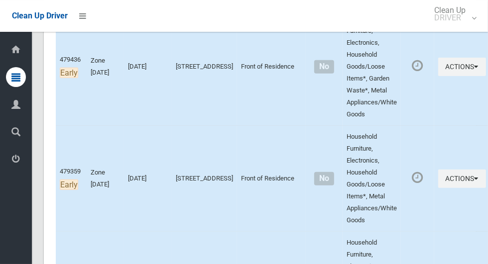
scroll to position [209, 0]
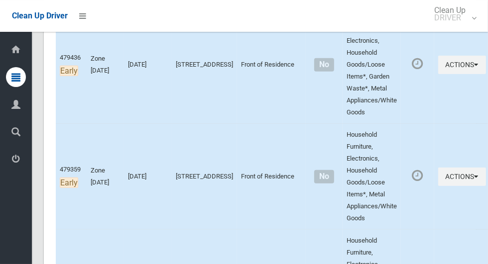
click at [264, 177] on td "Front of Residence" at bounding box center [271, 177] width 69 height 106
click at [445, 183] on button "Actions" at bounding box center [462, 177] width 48 height 18
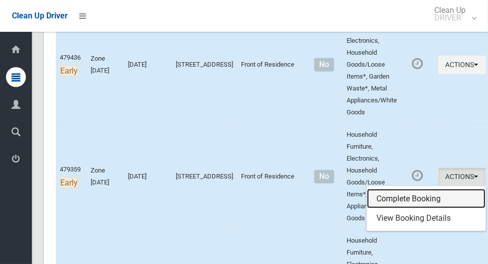
click at [415, 196] on link "Complete Booking" at bounding box center [426, 199] width 118 height 20
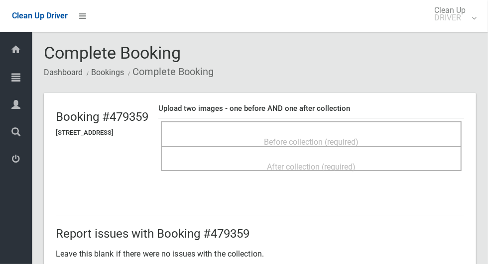
click at [403, 140] on div "Before collection (required)" at bounding box center [311, 141] width 279 height 18
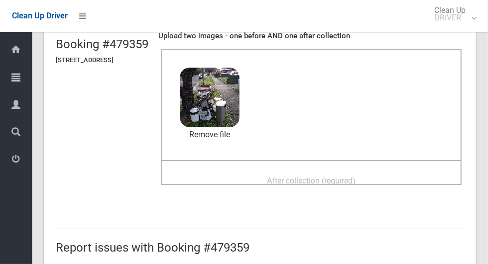
scroll to position [73, 0]
click at [374, 171] on div "After collection (required)" at bounding box center [311, 180] width 279 height 18
click at [344, 178] on span "After collection (required)" at bounding box center [311, 180] width 89 height 9
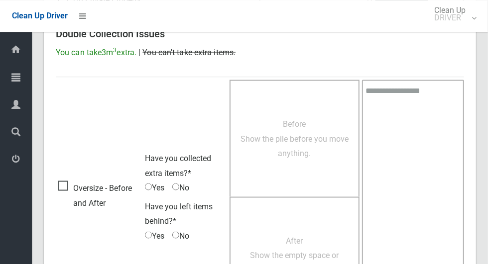
scroll to position [814, 0]
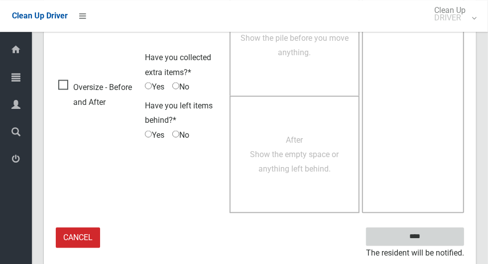
click at [438, 238] on input "****" at bounding box center [415, 236] width 98 height 18
click at [433, 239] on input "****" at bounding box center [415, 236] width 98 height 18
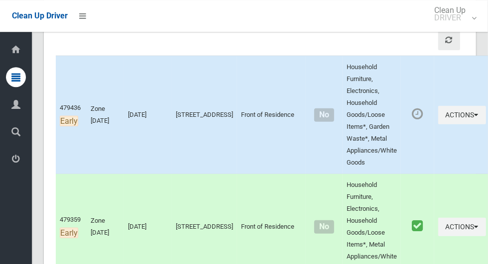
scroll to position [133, 0]
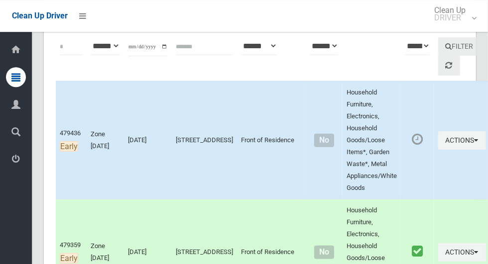
click at [271, 177] on td "Front of Residence" at bounding box center [271, 140] width 69 height 118
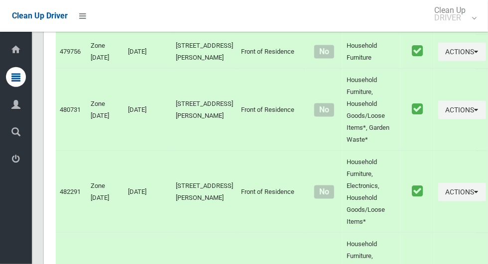
scroll to position [455, 0]
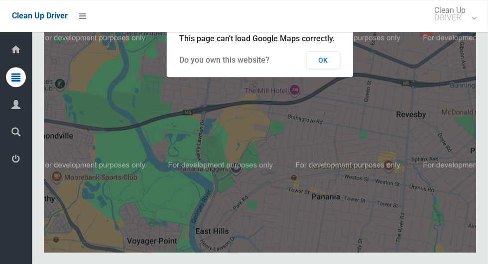
scroll to position [4925, 0]
click at [331, 69] on button "OK" at bounding box center [323, 60] width 34 height 18
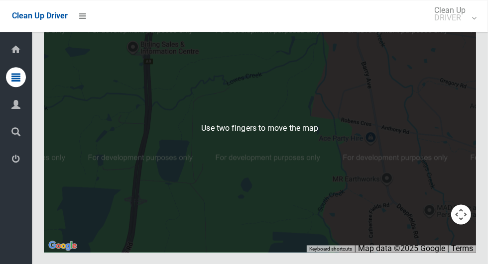
scroll to position [4934, 0]
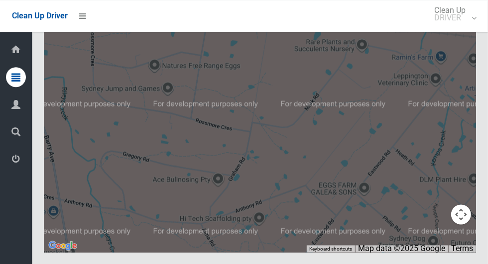
click at [458, 28] on button "Toggle fullscreen view" at bounding box center [461, 18] width 20 height 20
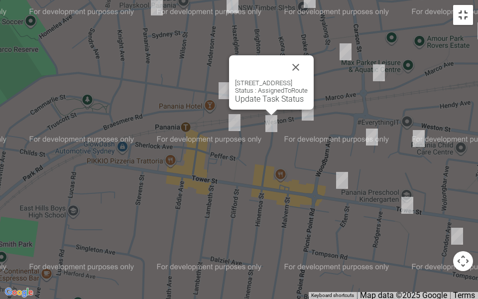
click at [463, 21] on button "Toggle fullscreen view" at bounding box center [463, 15] width 20 height 20
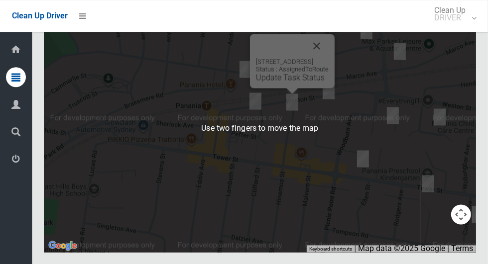
scroll to position [4937, 0]
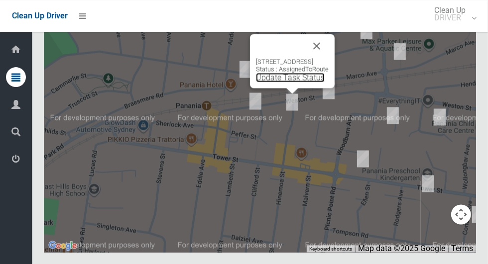
click at [298, 82] on link "Update Task Status" at bounding box center [290, 77] width 69 height 9
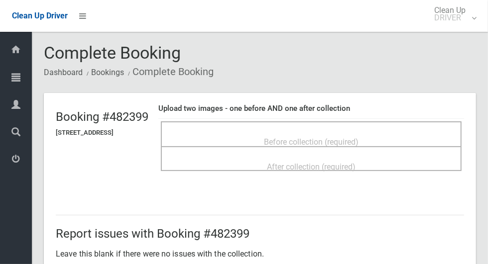
click at [426, 71] on ol "Dashboard Bookings Complete Booking" at bounding box center [260, 72] width 432 height 18
click at [434, 123] on div "Before collection (required)" at bounding box center [311, 133] width 301 height 25
click at [383, 143] on div "Before collection (required)" at bounding box center [311, 141] width 279 height 18
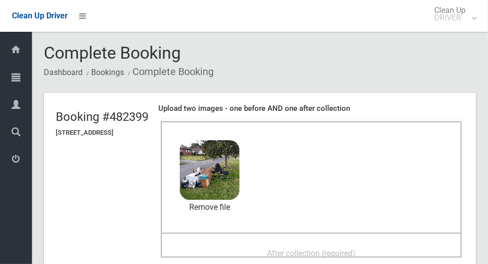
click at [338, 249] on span "After collection (required)" at bounding box center [311, 253] width 89 height 9
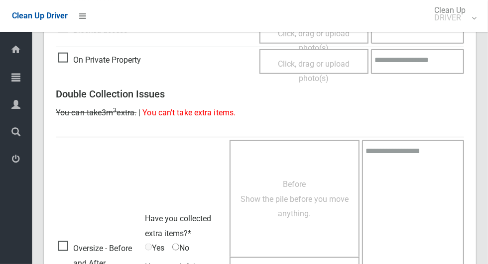
scroll to position [814, 0]
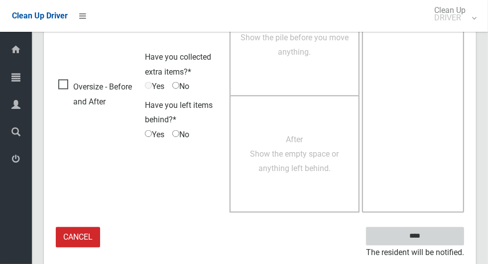
click at [441, 234] on input "****" at bounding box center [415, 236] width 98 height 18
click at [437, 239] on input "****" at bounding box center [415, 236] width 98 height 18
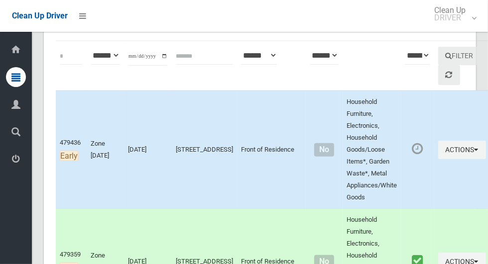
scroll to position [123, 0]
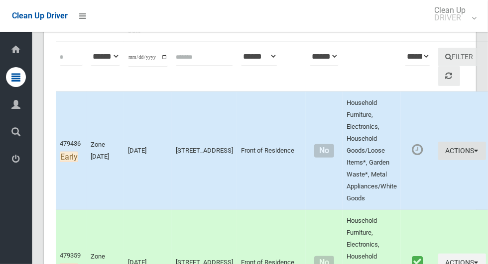
click at [441, 151] on button "Actions" at bounding box center [462, 151] width 48 height 18
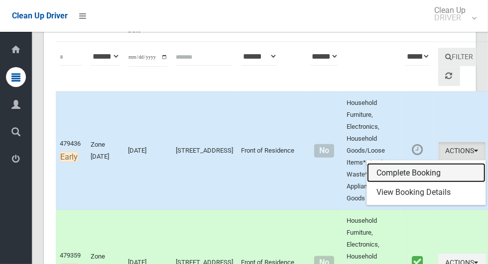
click at [433, 171] on link "Complete Booking" at bounding box center [426, 173] width 118 height 20
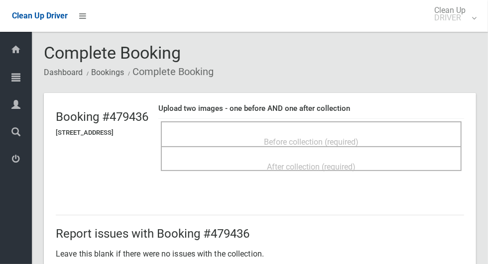
click at [372, 147] on div "After collection (required)" at bounding box center [311, 158] width 301 height 25
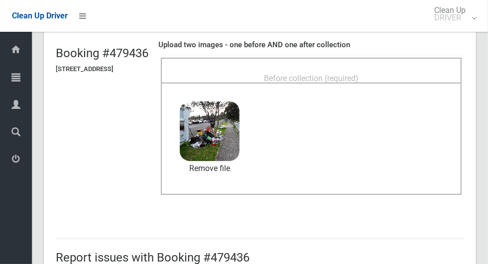
scroll to position [54, 0]
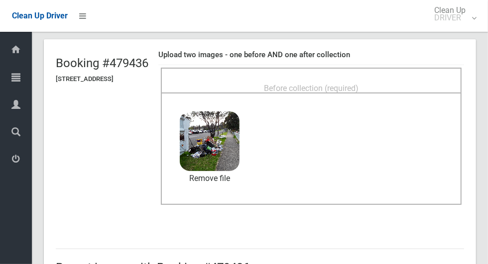
click at [382, 89] on div "Before collection (required)" at bounding box center [311, 88] width 279 height 18
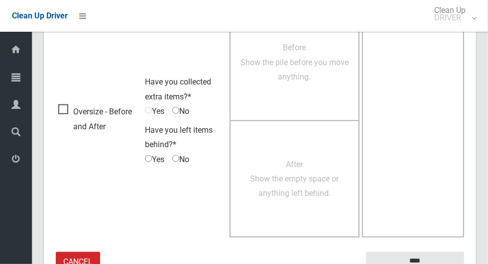
scroll to position [814, 0]
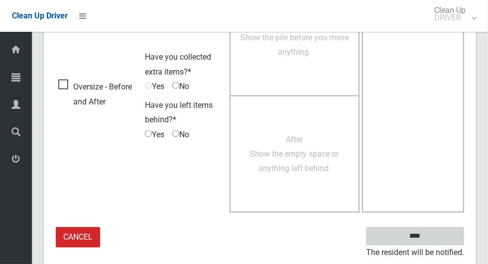
click at [442, 237] on input "****" at bounding box center [415, 236] width 98 height 18
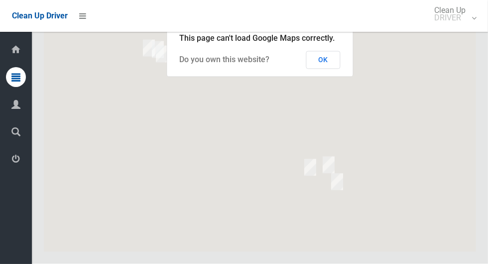
scroll to position [4884, 0]
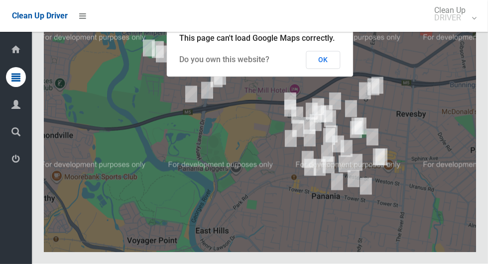
click at [326, 69] on button "OK" at bounding box center [323, 60] width 34 height 18
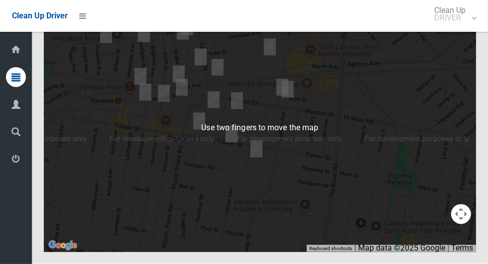
scroll to position [4880, 0]
